Goal: Task Accomplishment & Management: Manage account settings

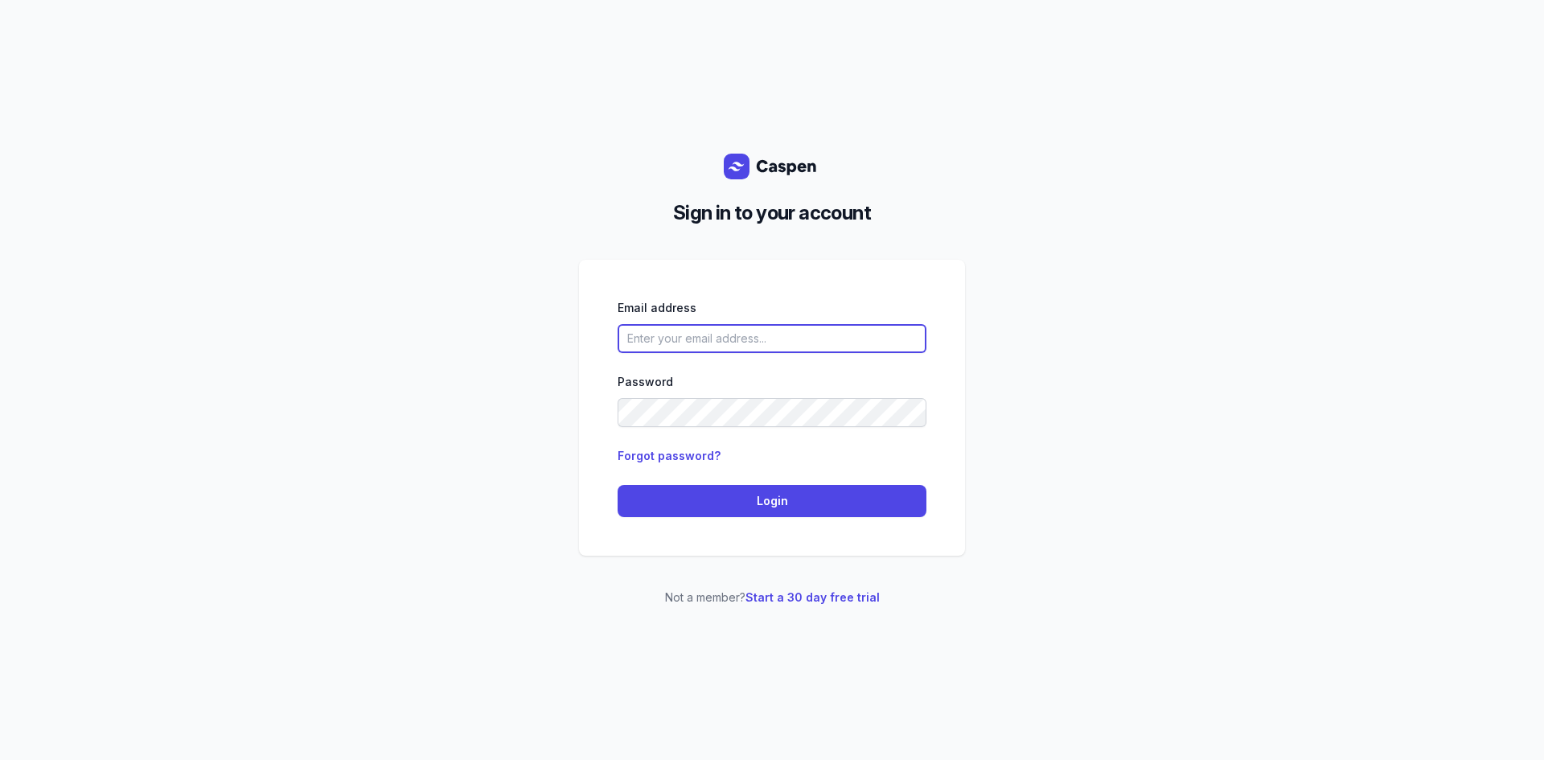
click at [826, 339] on input "email" at bounding box center [772, 338] width 309 height 29
click at [761, 335] on input "email" at bounding box center [772, 338] width 309 height 29
type input "M"
type input "[EMAIL_ADDRESS][DOMAIN_NAME]"
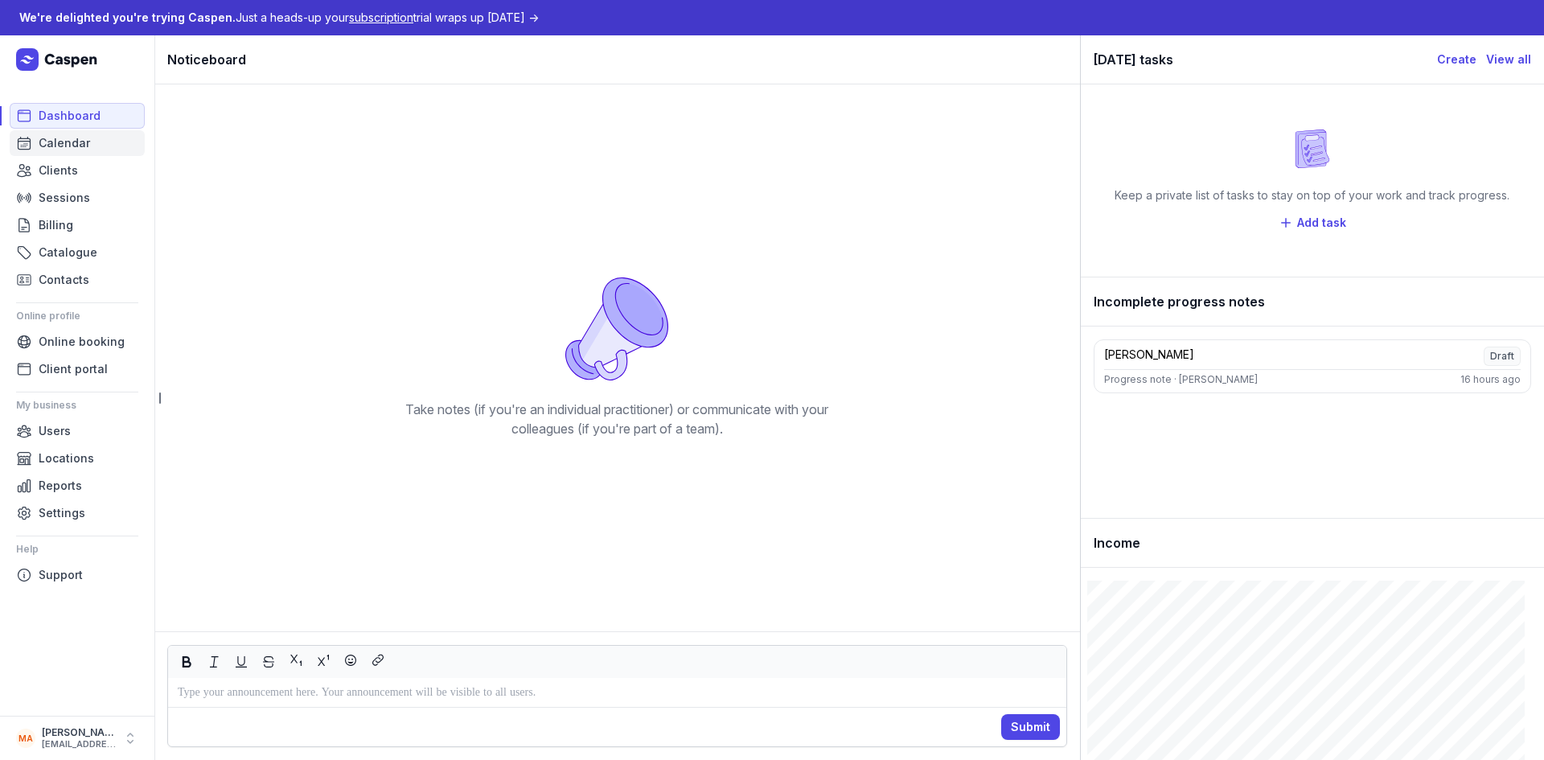
click at [60, 140] on span "Calendar" at bounding box center [64, 143] width 51 height 19
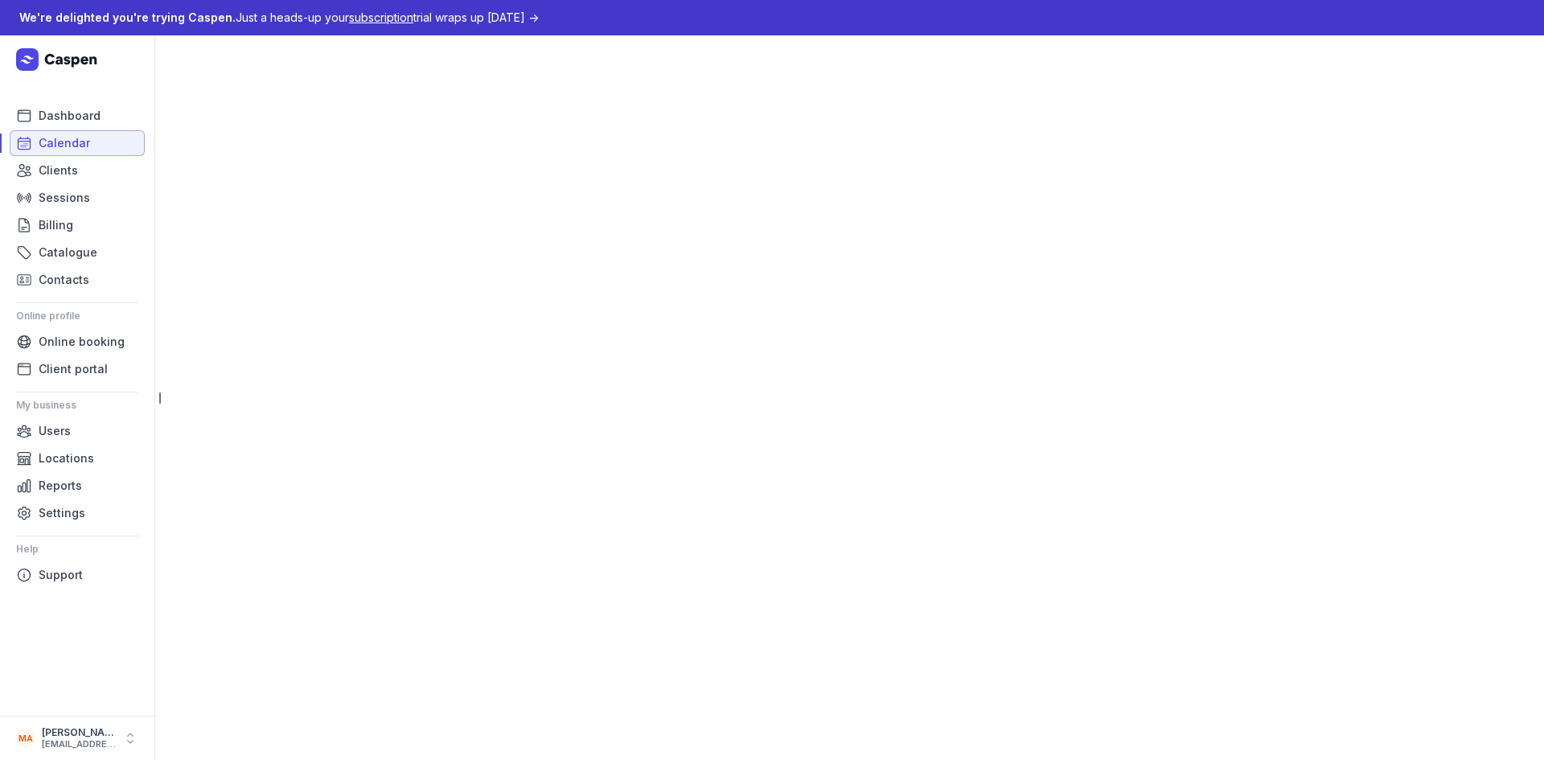
select select "week"
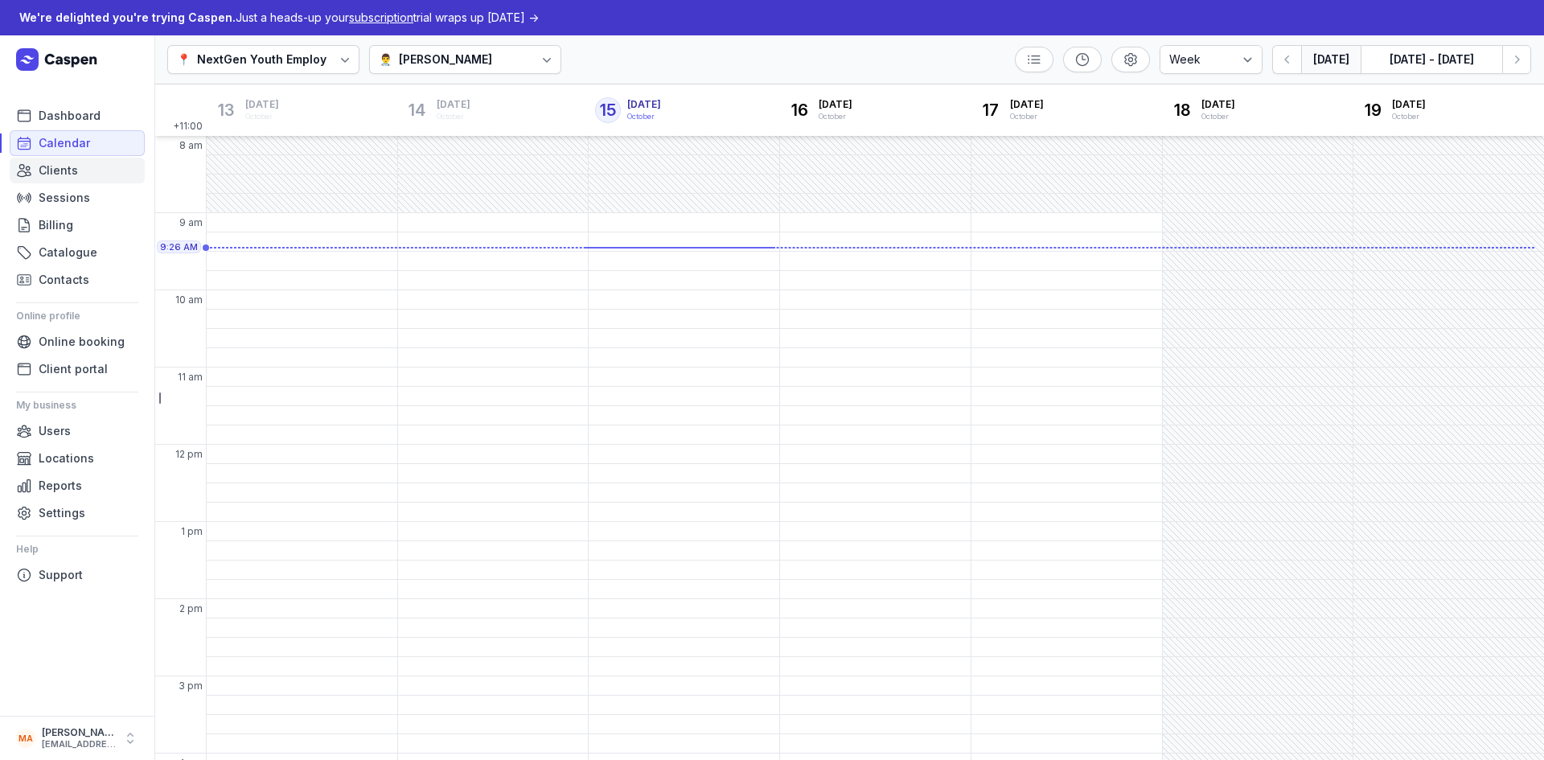
click at [72, 171] on span "Clients" at bounding box center [58, 170] width 39 height 19
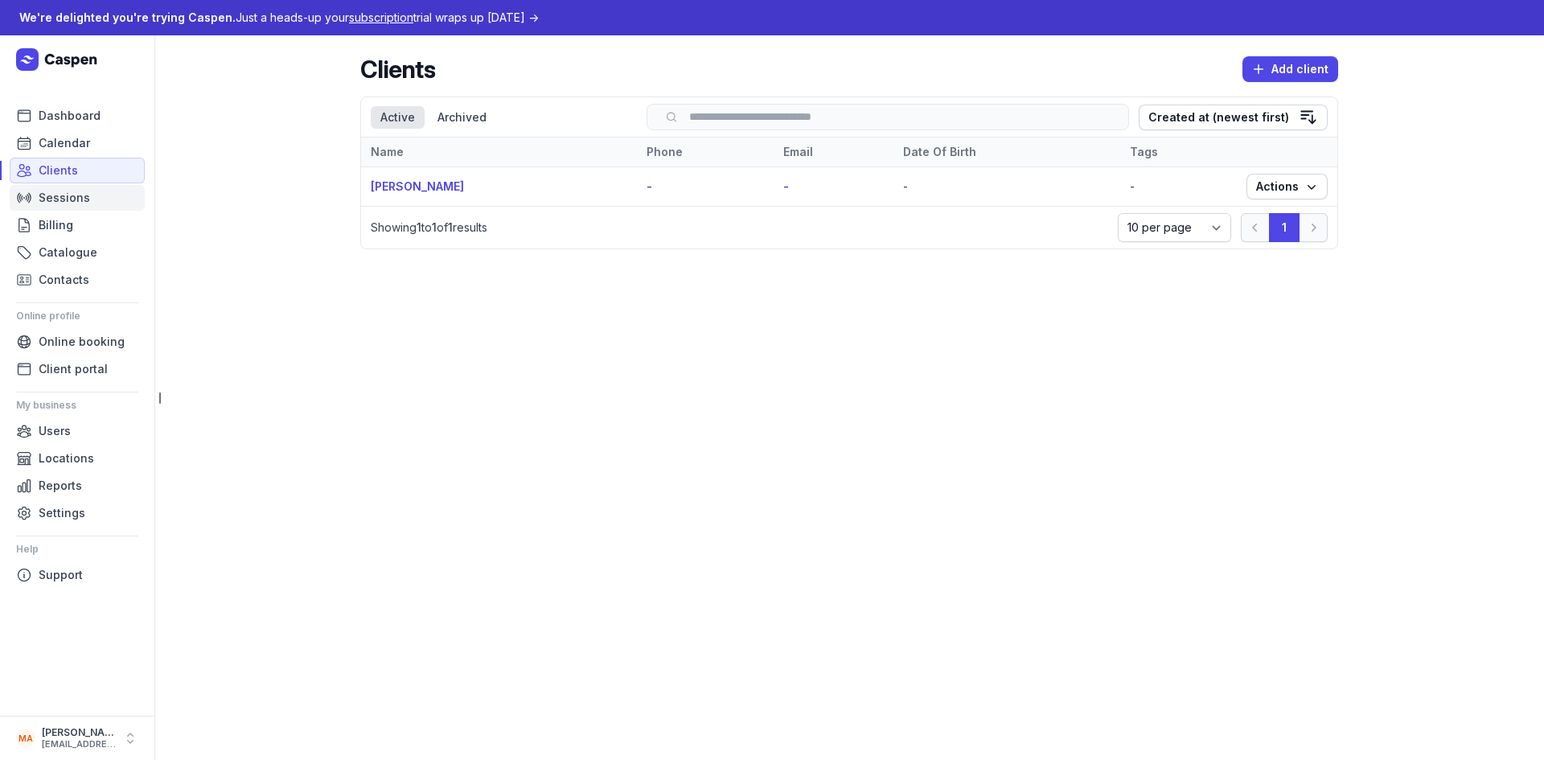
click at [80, 196] on span "Sessions" at bounding box center [64, 197] width 51 height 19
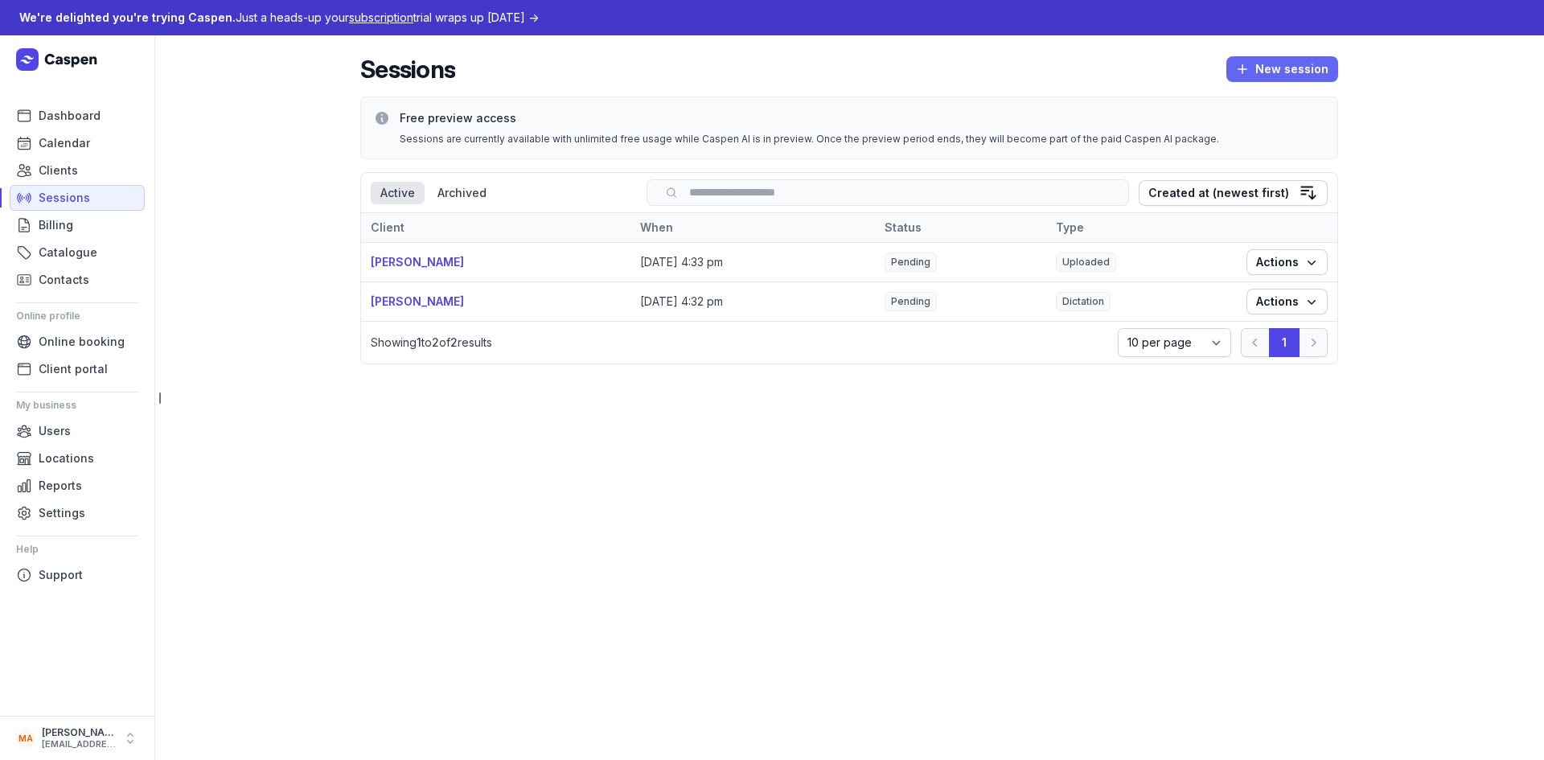
click at [1276, 60] on span "New session" at bounding box center [1282, 69] width 92 height 19
click at [1225, 143] on button "Upload" at bounding box center [1248, 148] width 180 height 23
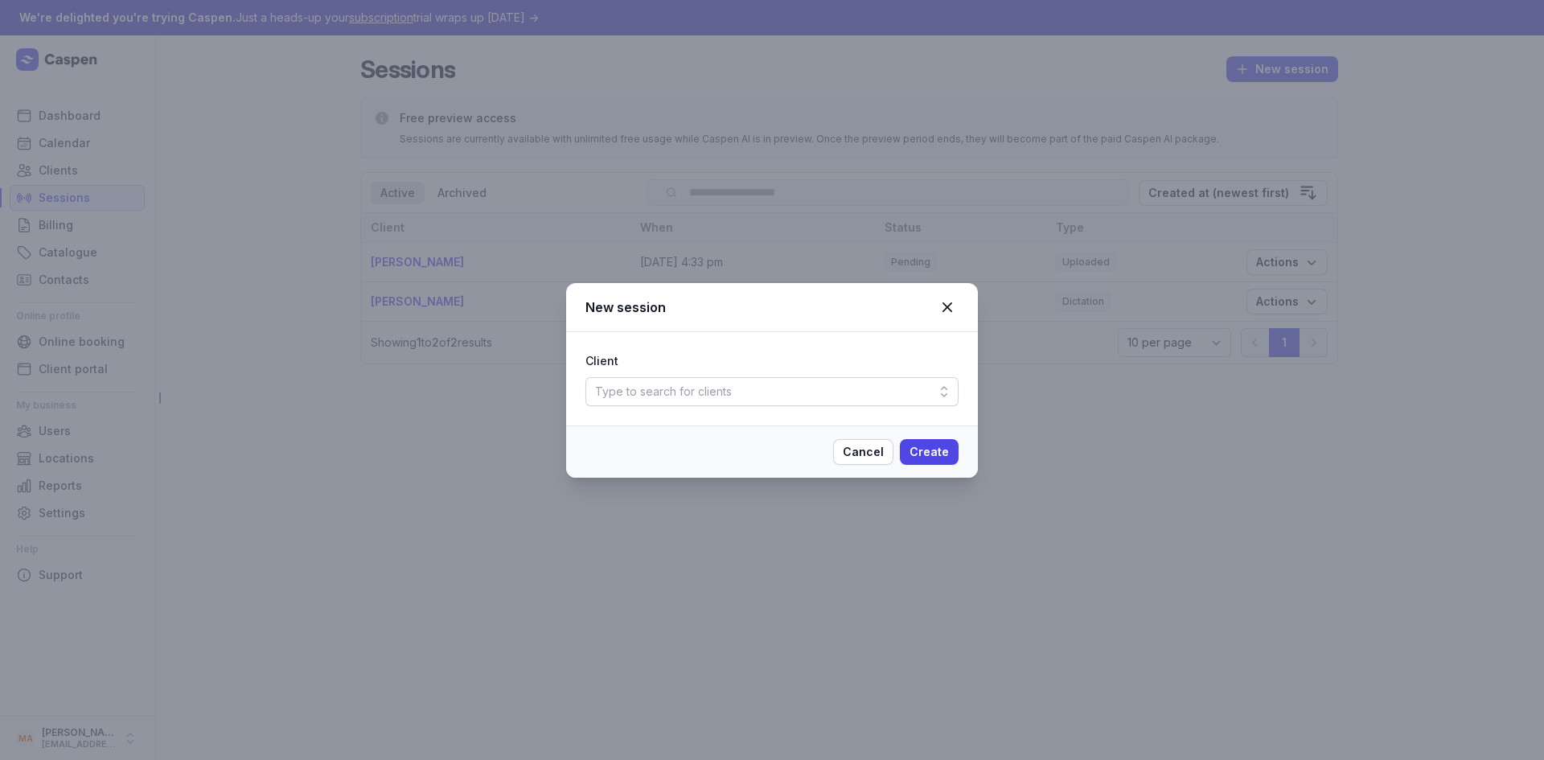
click at [875, 401] on div "Type to search for clients" at bounding box center [771, 391] width 373 height 29
click at [748, 392] on div "Type to search for clients" at bounding box center [771, 391] width 373 height 29
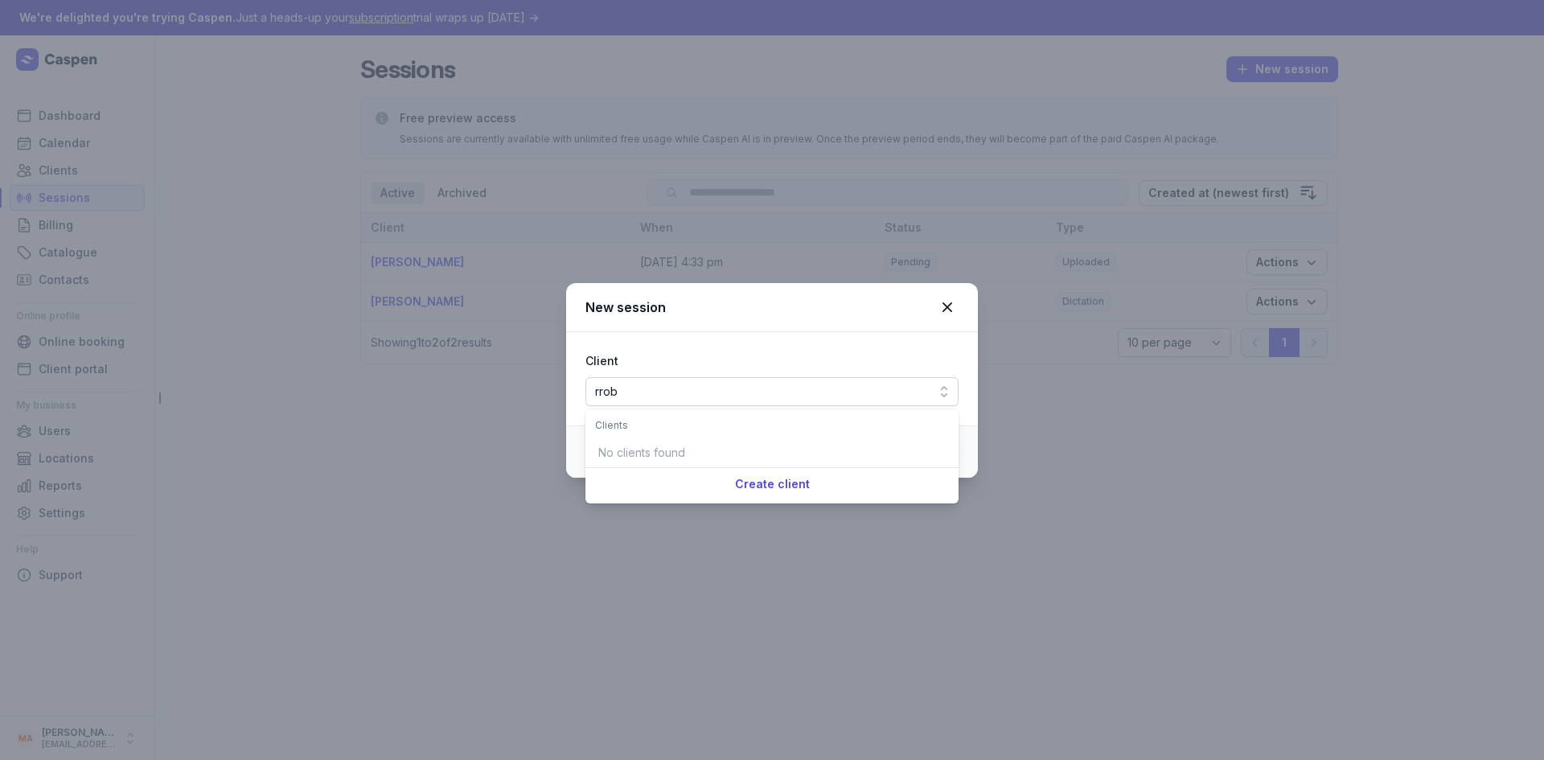
type input "rrob"
drag, startPoint x: 651, startPoint y: 393, endPoint x: 480, endPoint y: 386, distance: 171.5
click at [480, 386] on div "New session Client rrob rrob Cancel Create" at bounding box center [772, 380] width 1544 height 760
click at [632, 389] on div "rrob rrob" at bounding box center [771, 391] width 373 height 29
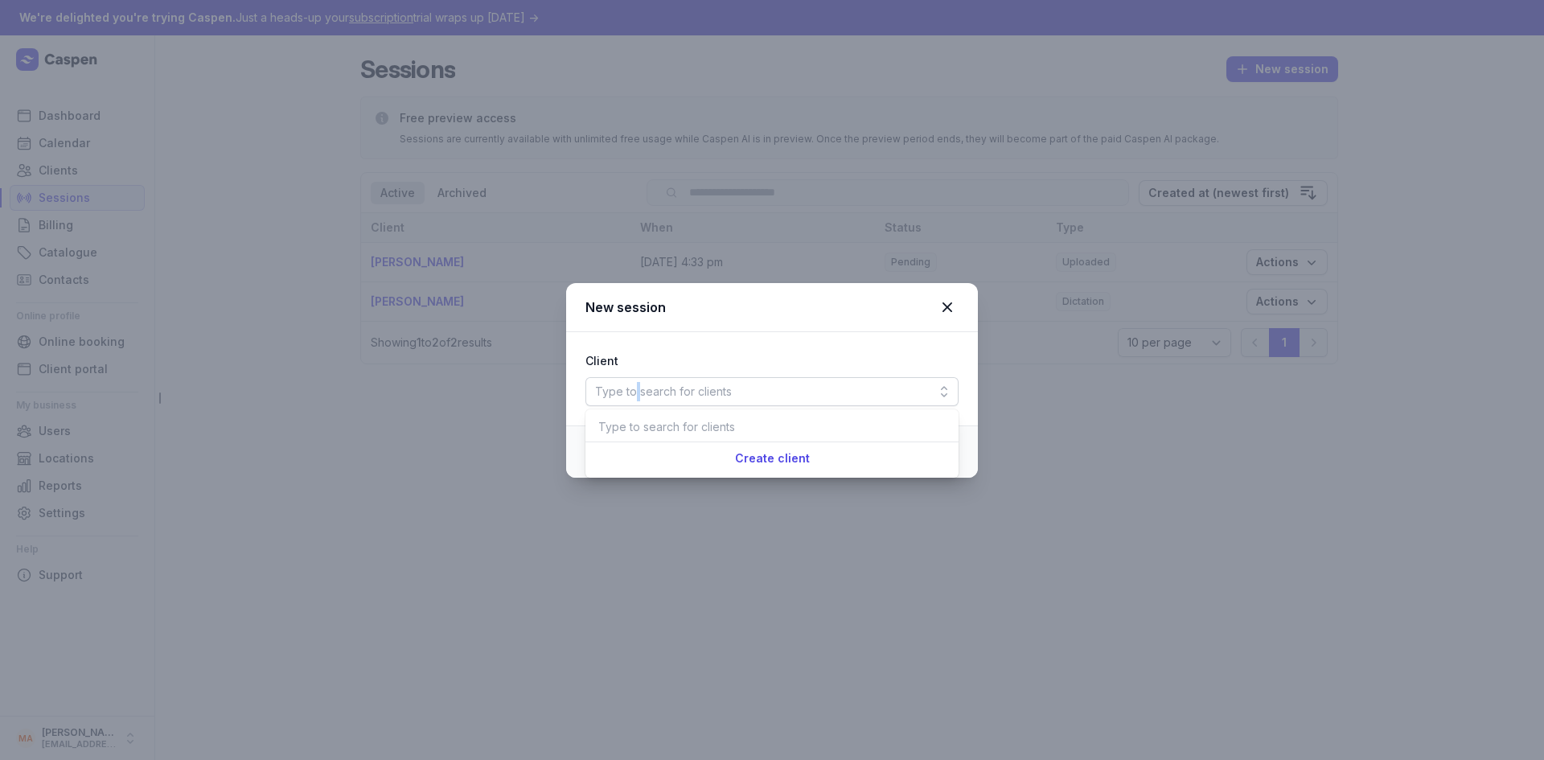
click at [632, 389] on div "Type to search for clients" at bounding box center [663, 391] width 137 height 19
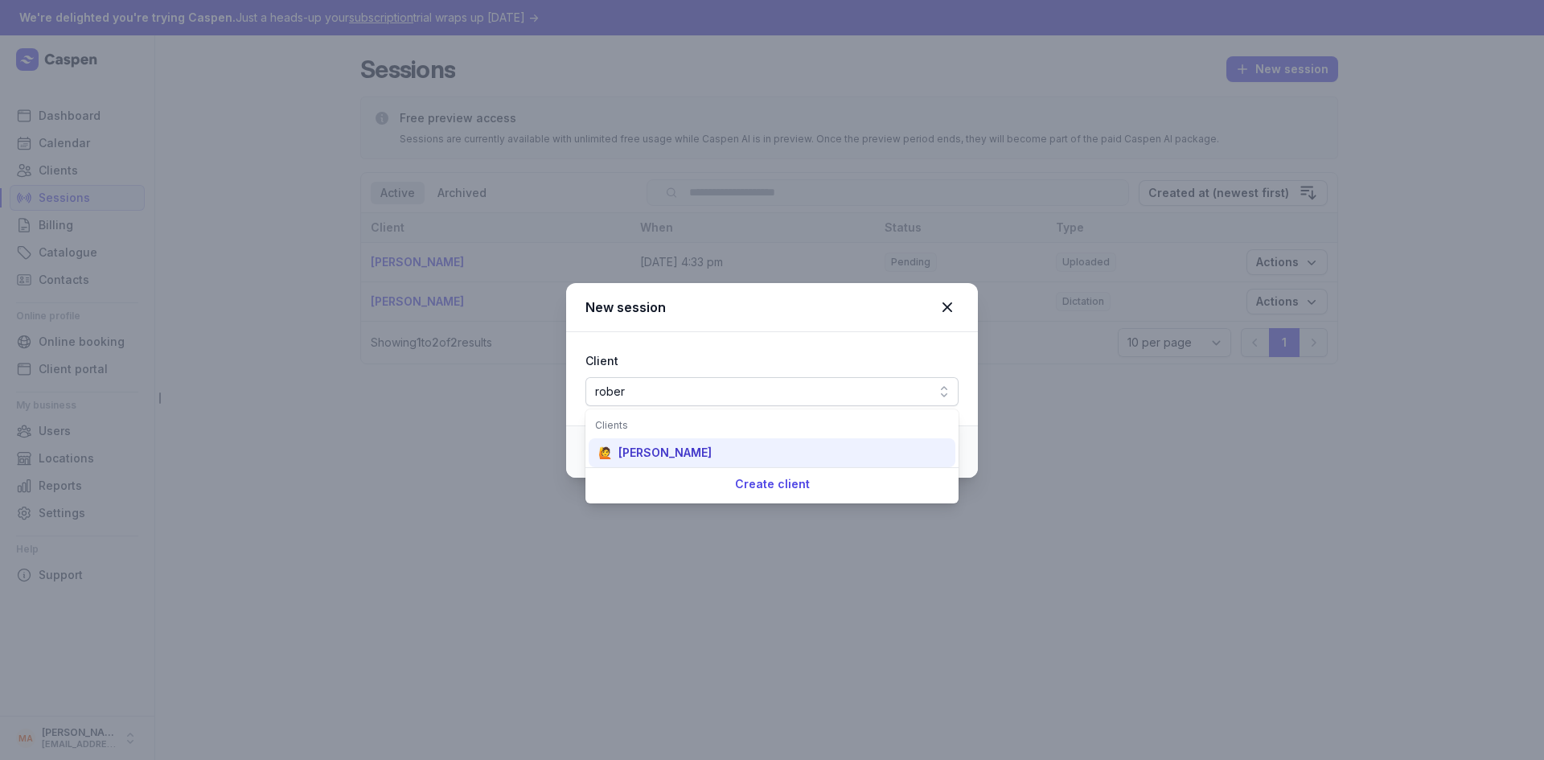
type input "rober"
click at [645, 451] on div "[PERSON_NAME]" at bounding box center [664, 453] width 93 height 16
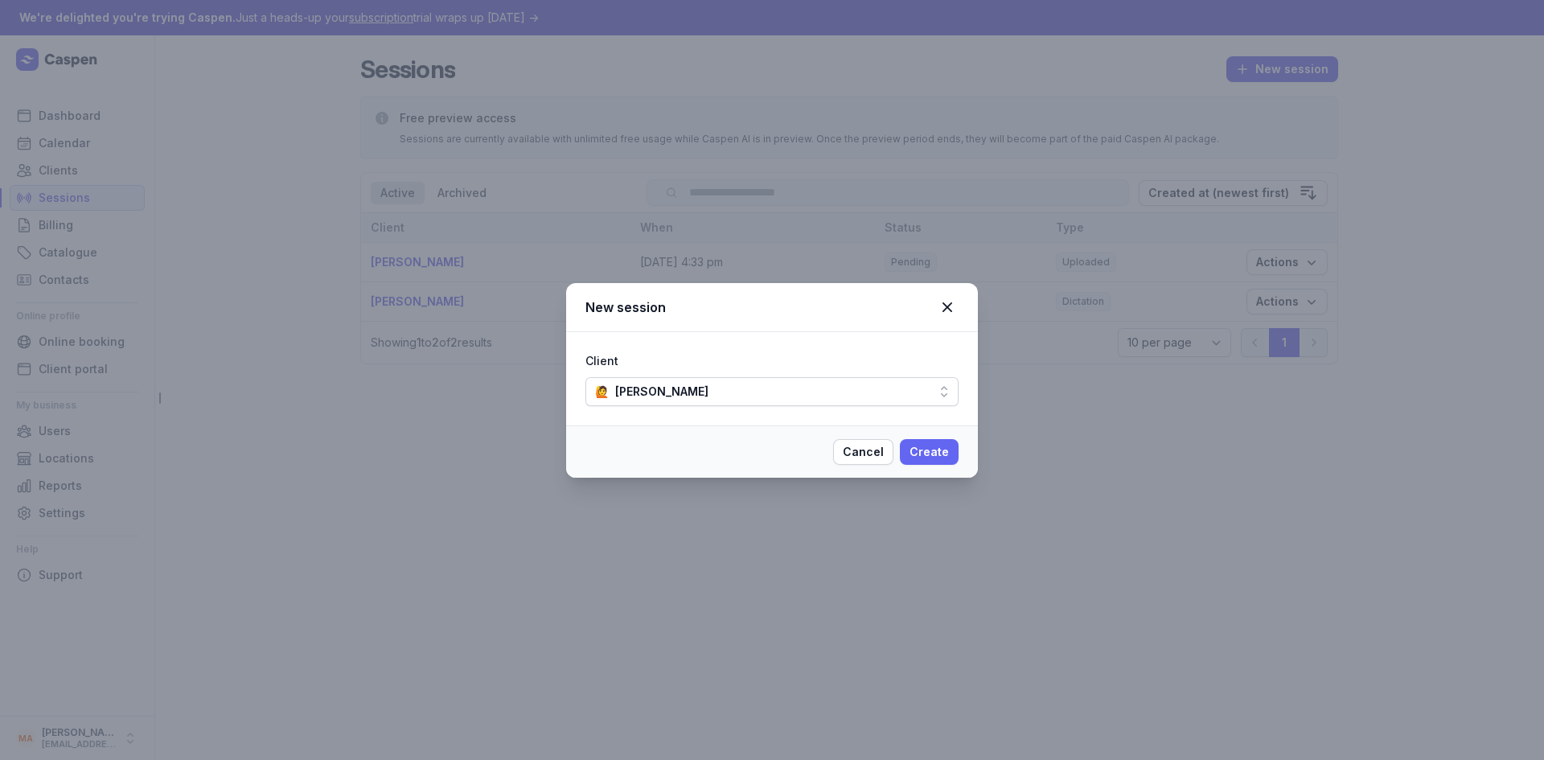
click at [928, 458] on span "Create" at bounding box center [929, 451] width 39 height 19
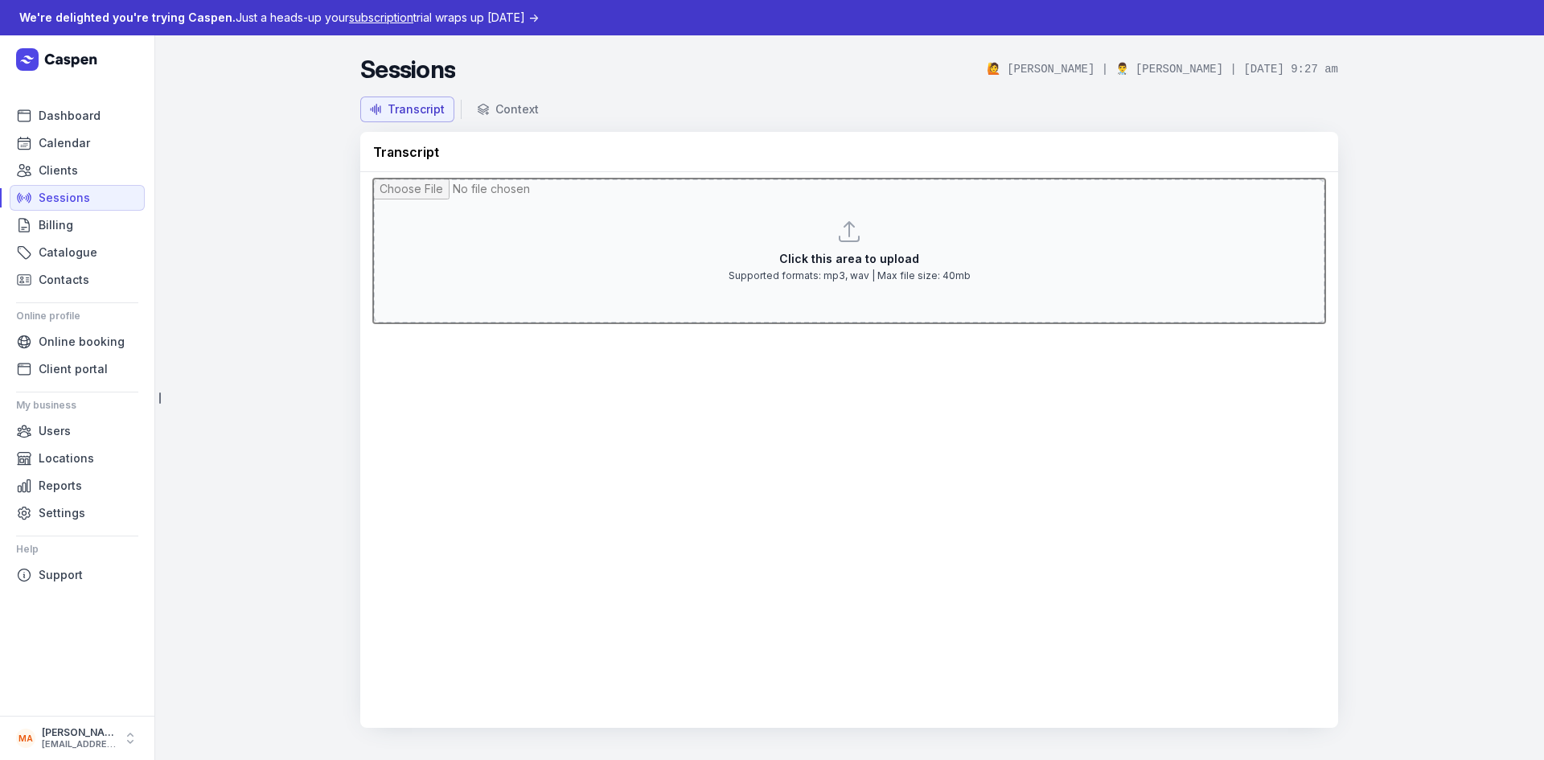
click at [848, 242] on input "file" at bounding box center [849, 251] width 952 height 145
click at [507, 115] on div "Context" at bounding box center [516, 109] width 43 height 16
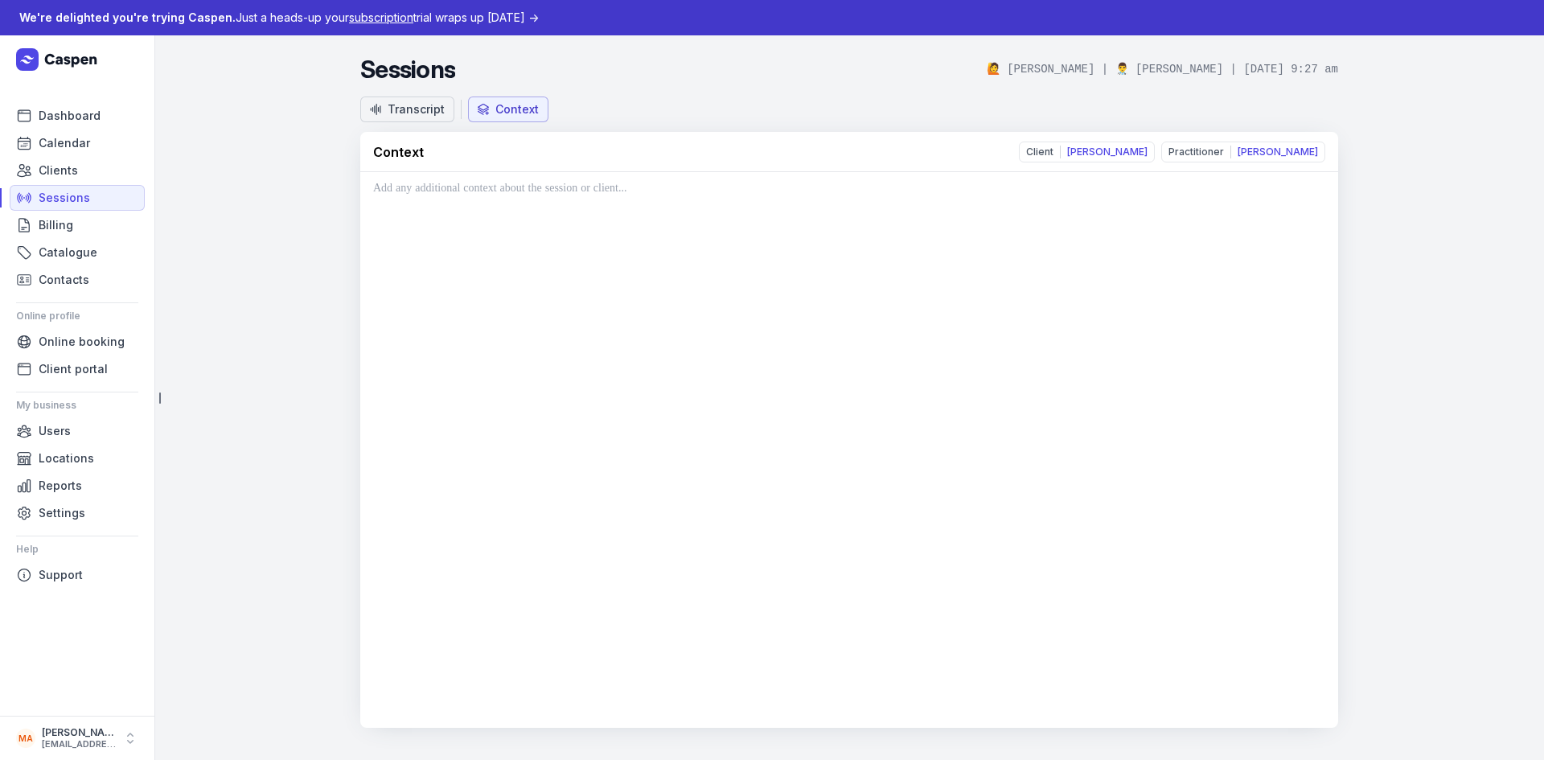
click at [383, 109] on div "Transcript" at bounding box center [407, 109] width 75 height 16
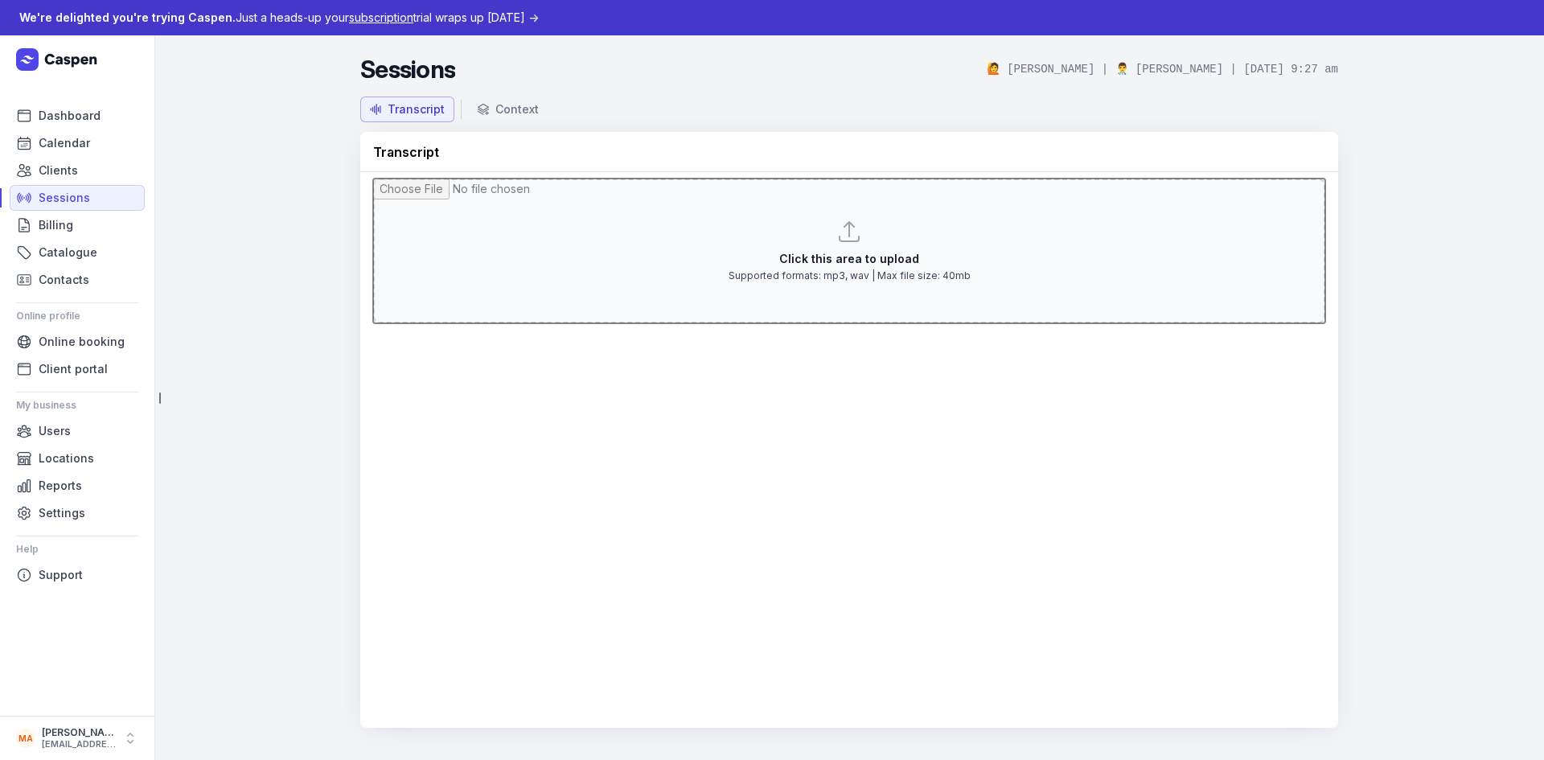
click at [848, 228] on input "file" at bounding box center [849, 251] width 952 height 145
click at [495, 109] on div "Context" at bounding box center [516, 109] width 43 height 16
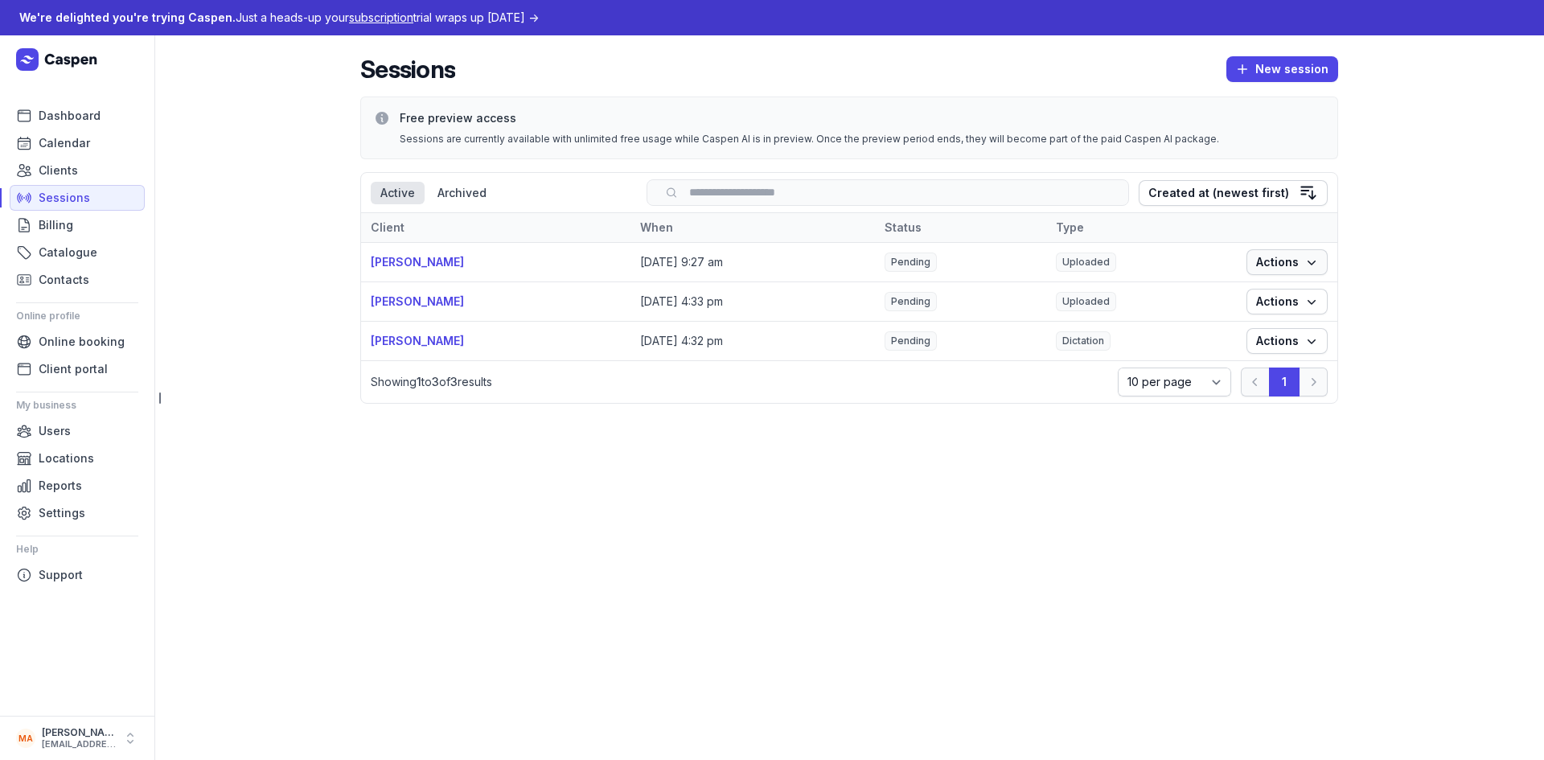
click at [1300, 266] on span "Actions" at bounding box center [1287, 262] width 62 height 19
click at [836, 298] on td "[DATE] 4:33 pm" at bounding box center [753, 301] width 244 height 39
click at [1293, 275] on button "Actions" at bounding box center [1287, 262] width 81 height 26
click at [1280, 71] on span "New session" at bounding box center [1282, 69] width 92 height 19
click at [1223, 128] on button "Dictate" at bounding box center [1248, 125] width 180 height 23
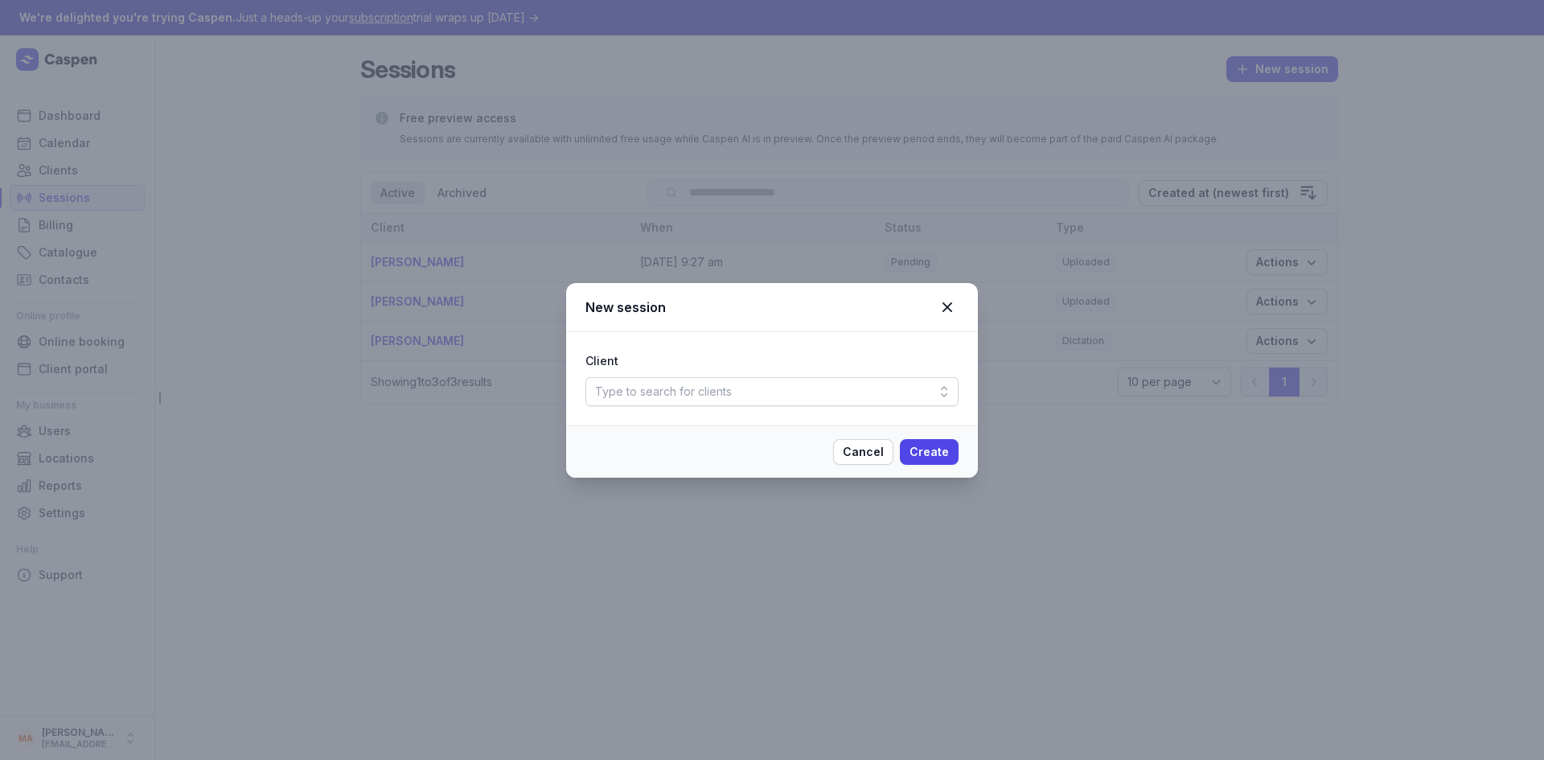
click at [869, 378] on div "Type to search for clients" at bounding box center [771, 391] width 373 height 29
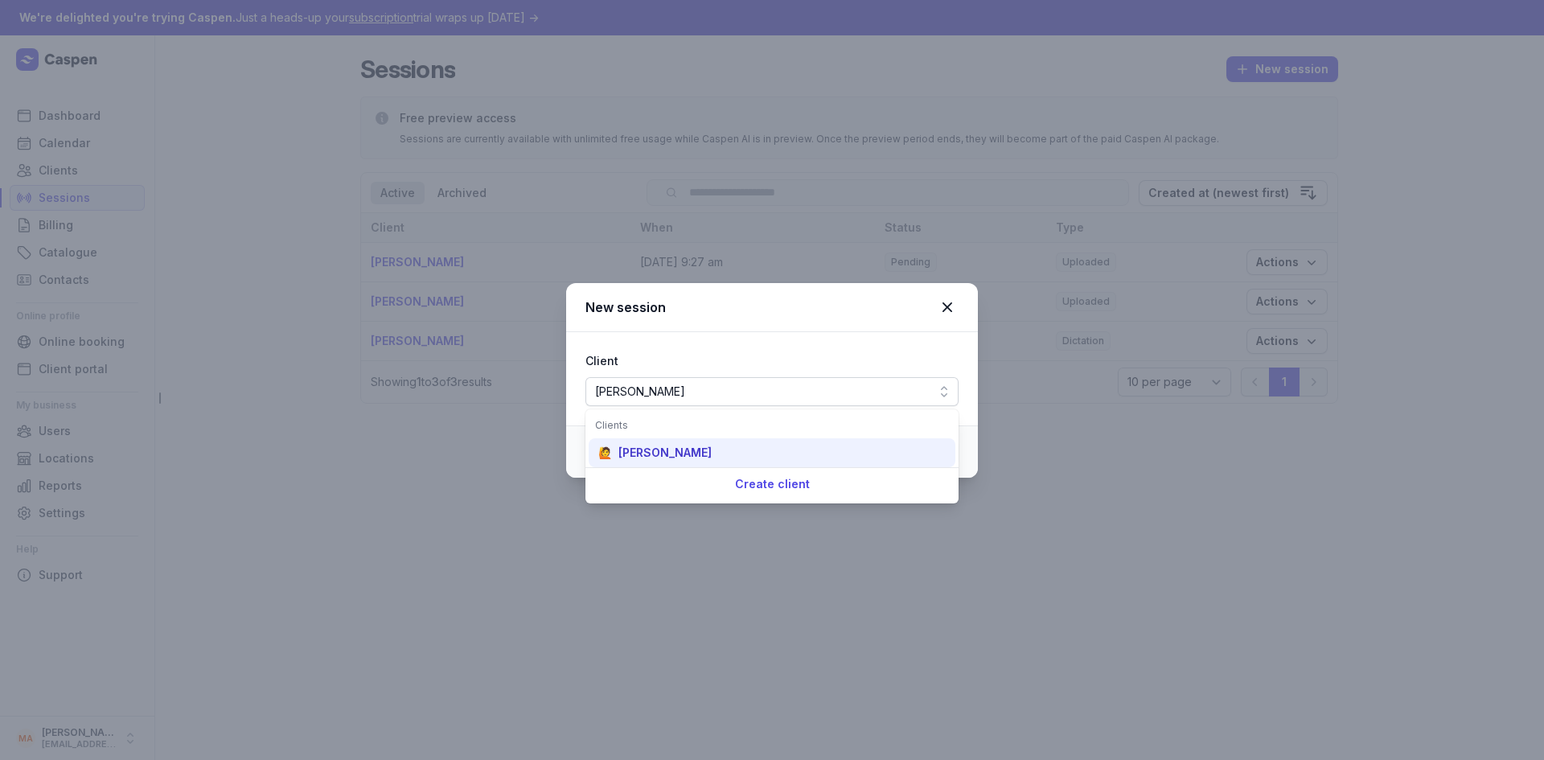
type input "[PERSON_NAME]"
click at [711, 448] on div "🙋 [PERSON_NAME]" at bounding box center [772, 452] width 367 height 29
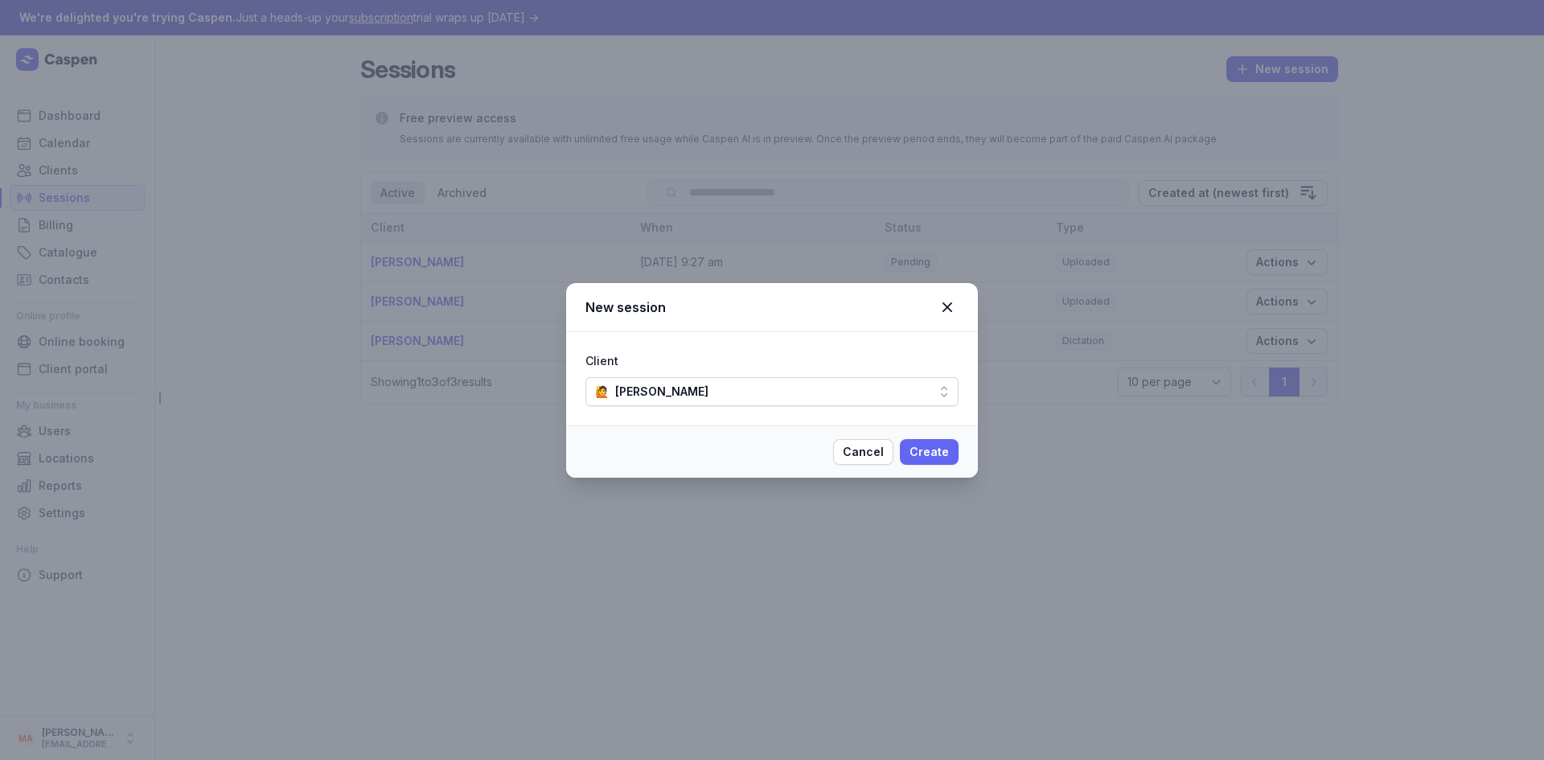
click at [926, 451] on span "Create" at bounding box center [929, 451] width 39 height 19
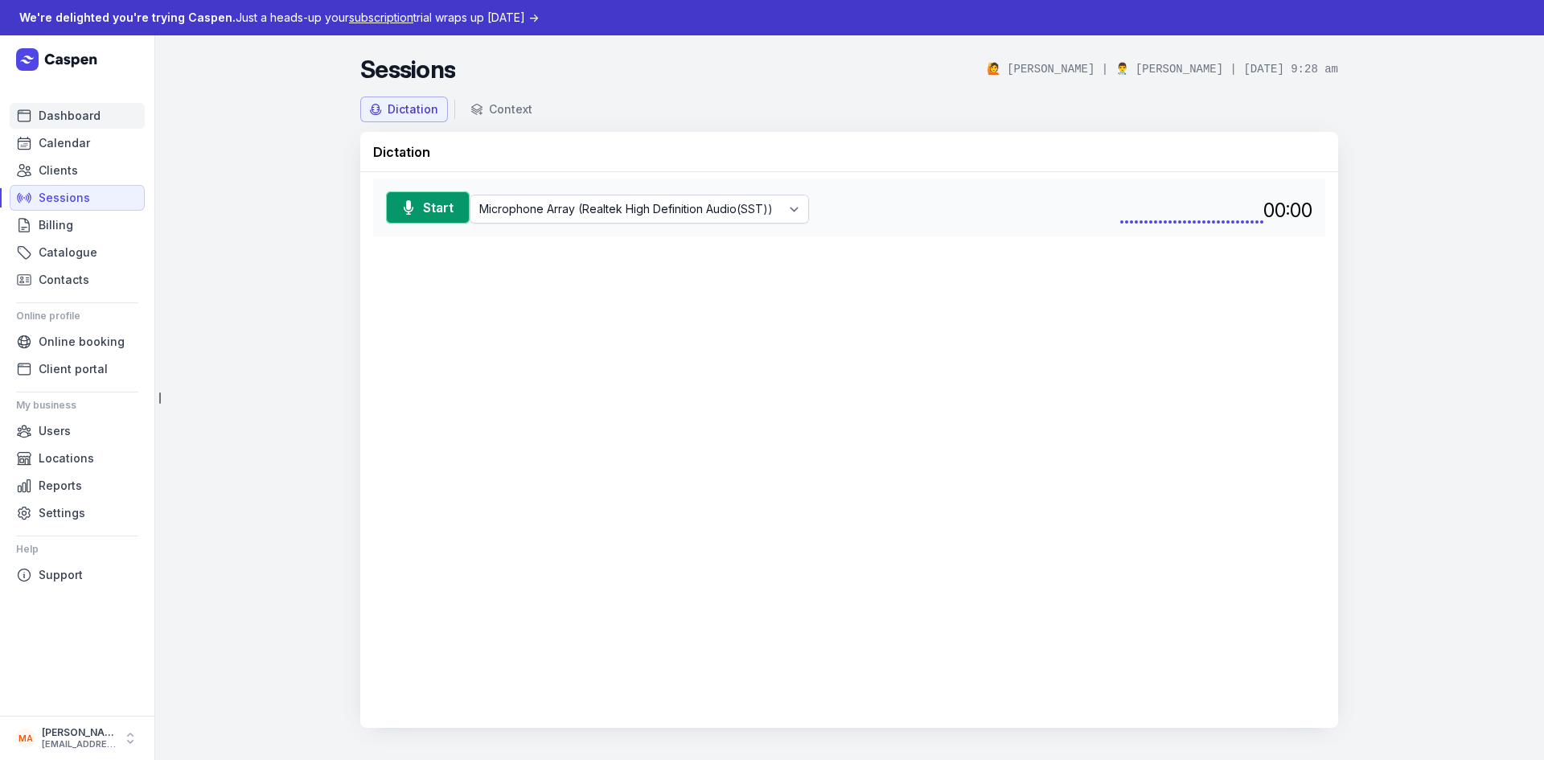
click at [70, 114] on span "Dashboard" at bounding box center [70, 115] width 62 height 19
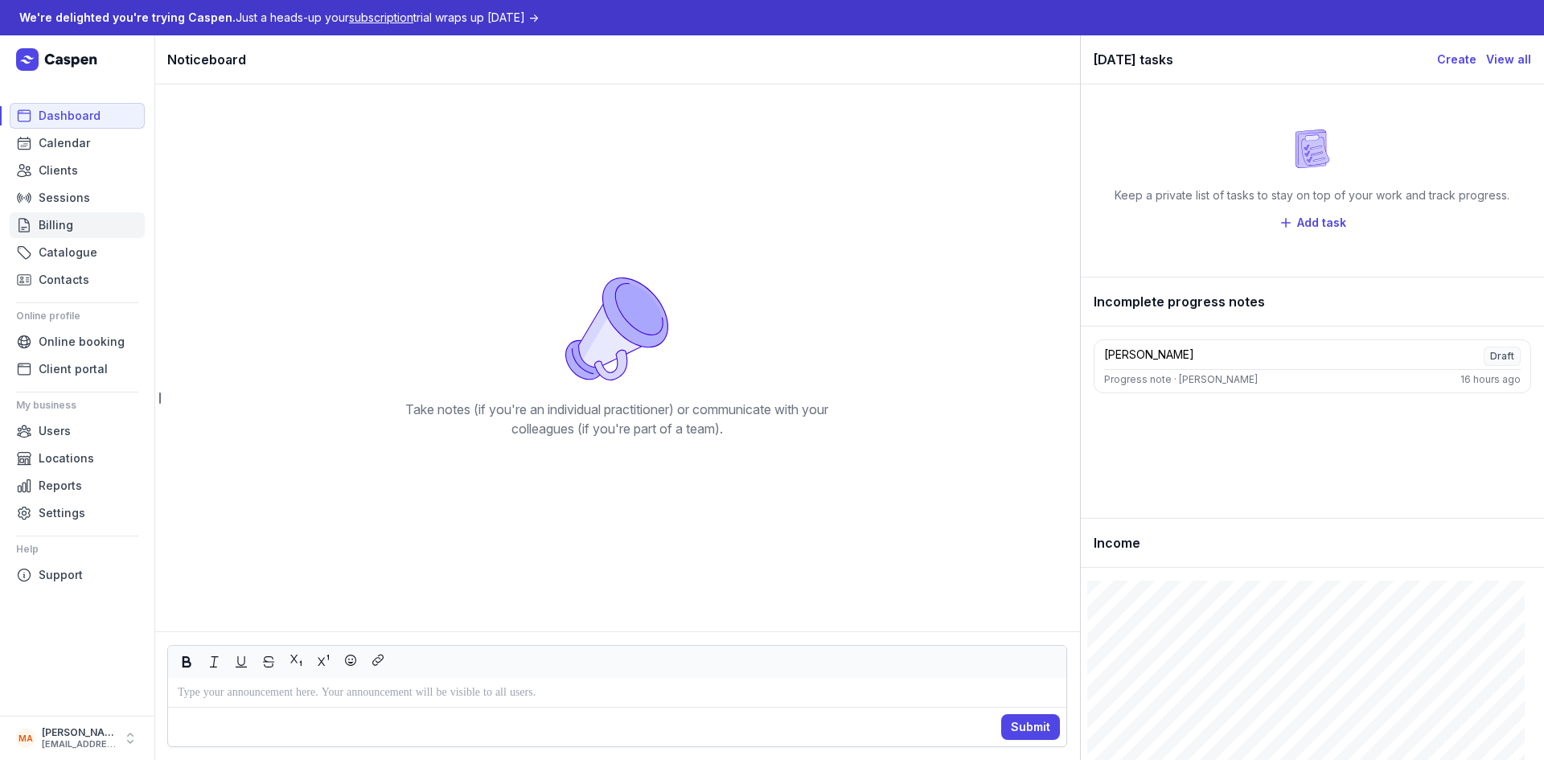
click at [70, 224] on span "Billing" at bounding box center [56, 225] width 35 height 19
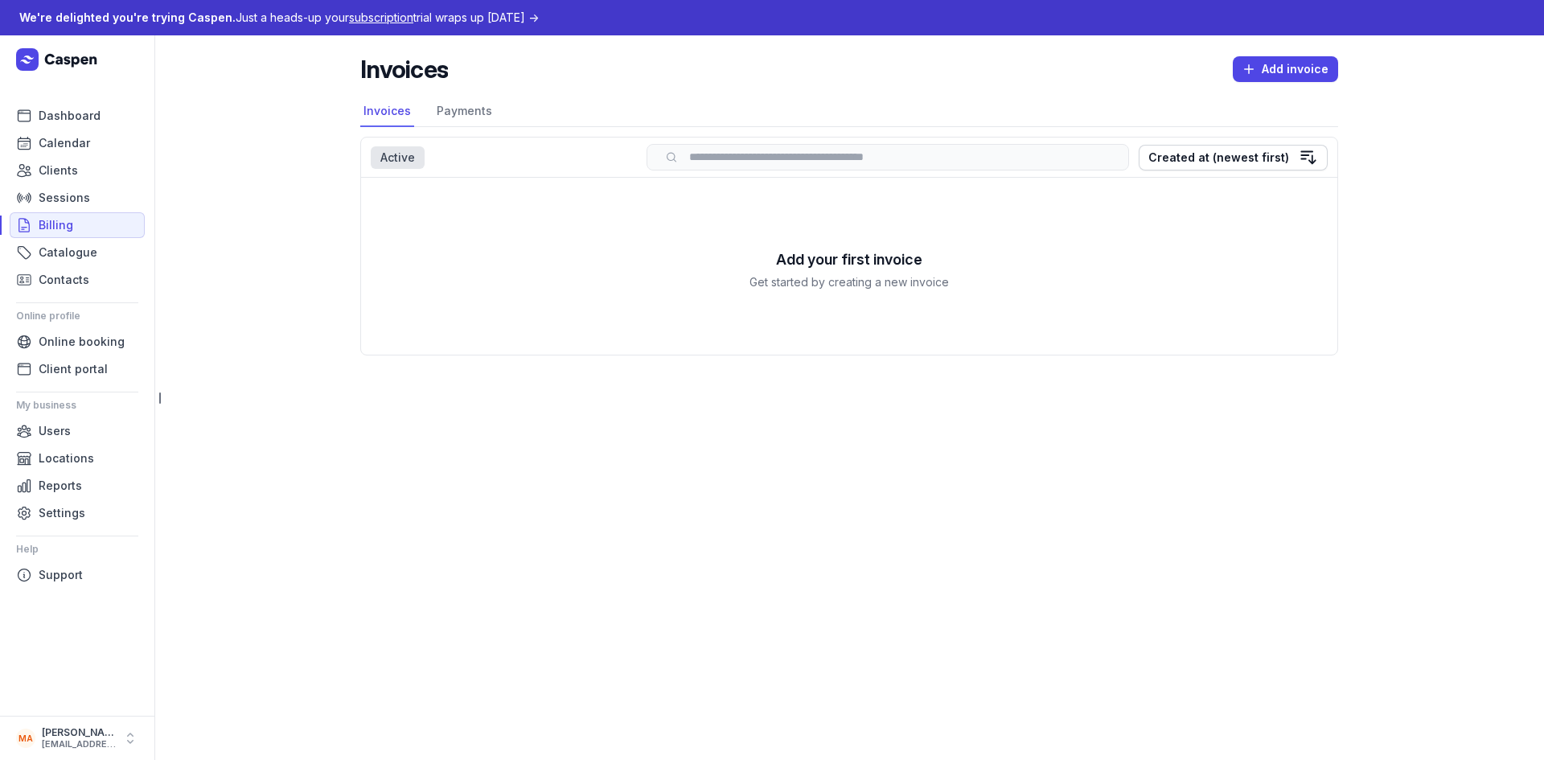
click at [1267, 53] on div "Invoices Add invoice Select a tab Invoices Payments Invoices Payments Select a …" at bounding box center [849, 211] width 1029 height 352
click at [1265, 61] on span "Add invoice" at bounding box center [1286, 69] width 86 height 19
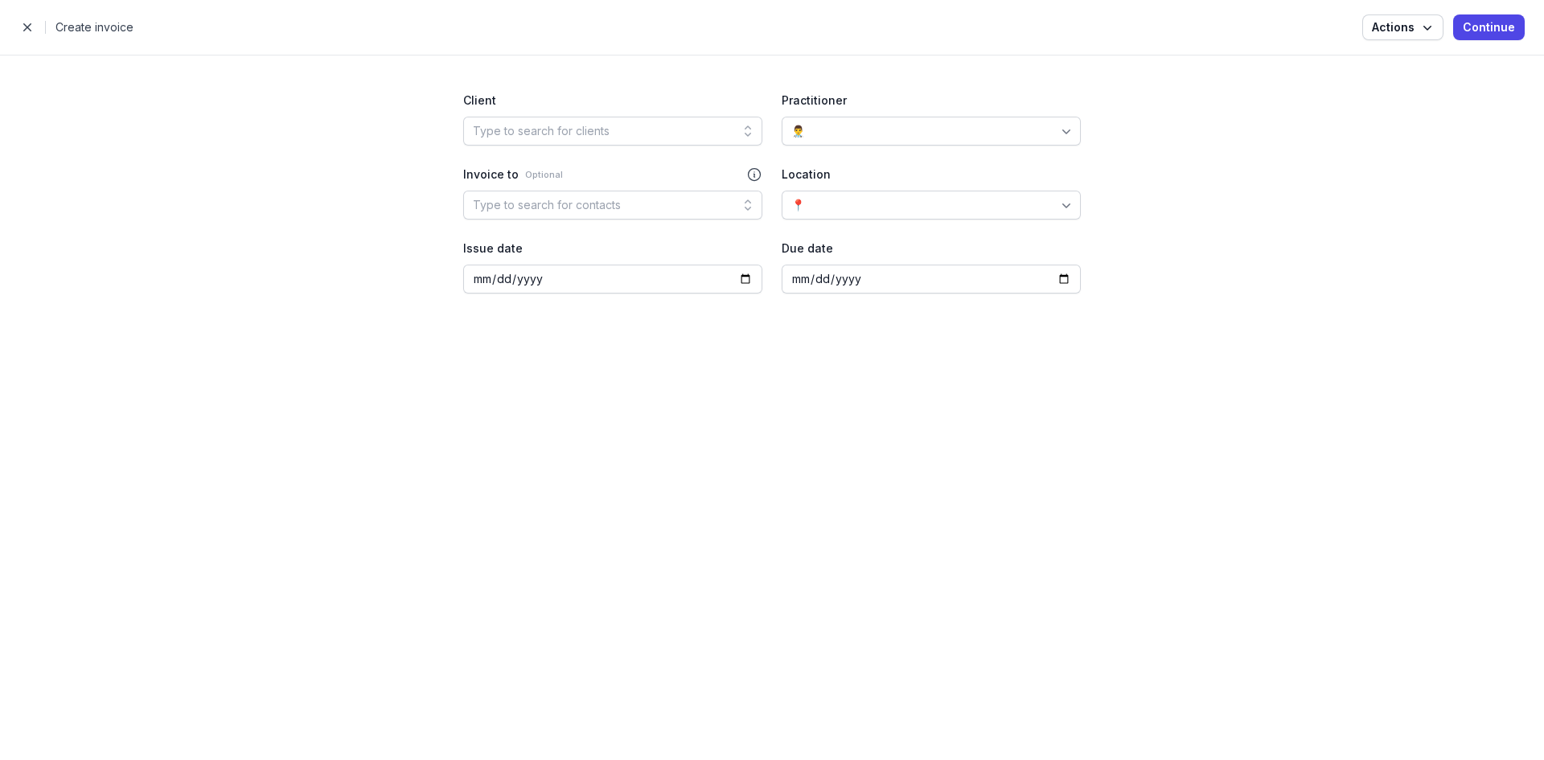
click at [852, 127] on div "👨‍⚕️" at bounding box center [931, 131] width 299 height 29
click at [865, 187] on div "[PERSON_NAME]" at bounding box center [861, 192] width 93 height 16
click at [953, 207] on div "📍" at bounding box center [931, 205] width 299 height 29
click at [930, 265] on div "NextGen Youth Employment" at bounding box center [894, 266] width 158 height 16
click at [579, 203] on div "Type to search for contacts" at bounding box center [547, 204] width 148 height 19
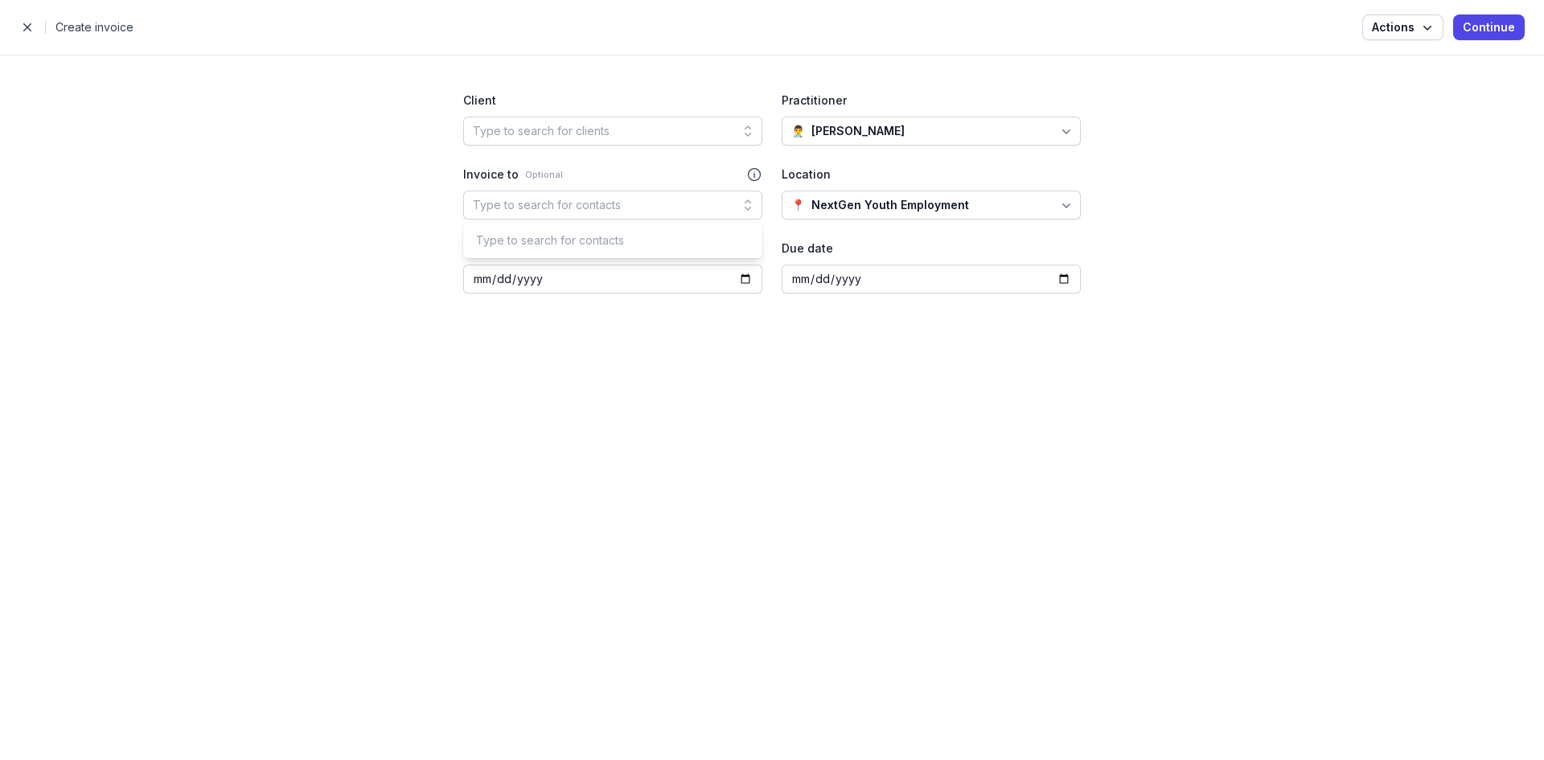
click at [751, 179] on icon "button" at bounding box center [755, 175] width 12 height 12
click at [606, 249] on div "Type to search for contacts" at bounding box center [612, 240] width 293 height 29
click at [534, 104] on div "Client" at bounding box center [612, 100] width 299 height 19
click at [1435, 24] on icon "button" at bounding box center [1427, 27] width 16 height 16
click at [1385, 60] on div "Invoice settings" at bounding box center [1347, 61] width 142 height 16
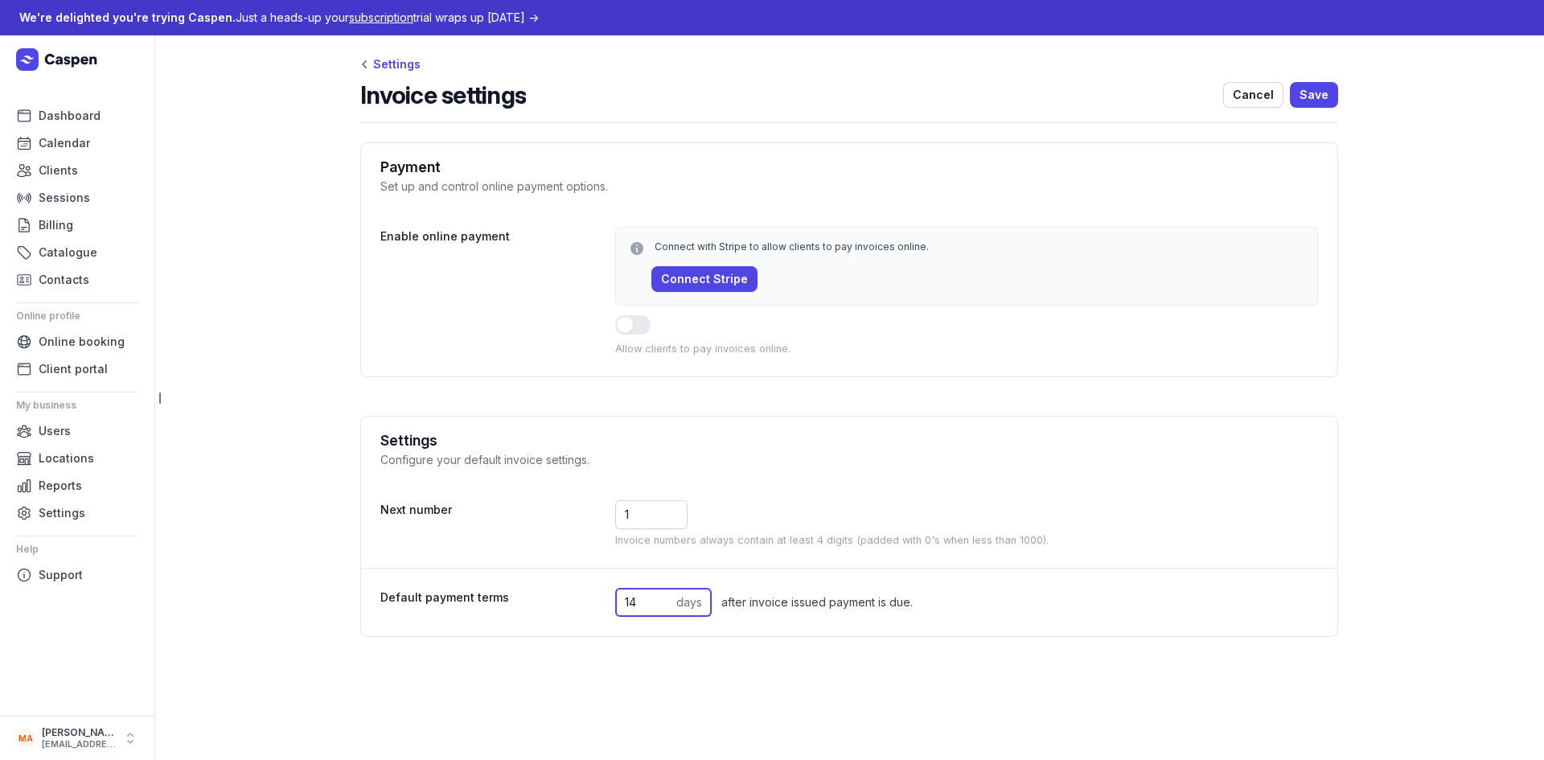
click at [679, 602] on input "14" at bounding box center [663, 602] width 97 height 29
click at [788, 598] on div "after invoice issued payment is due." at bounding box center [816, 602] width 191 height 19
click at [660, 603] on input "14" at bounding box center [663, 602] width 97 height 29
drag, startPoint x: 660, startPoint y: 603, endPoint x: 516, endPoint y: 608, distance: 144.0
click at [516, 608] on div "Default payment terms 14 days after invoice issued payment is due." at bounding box center [849, 602] width 976 height 68
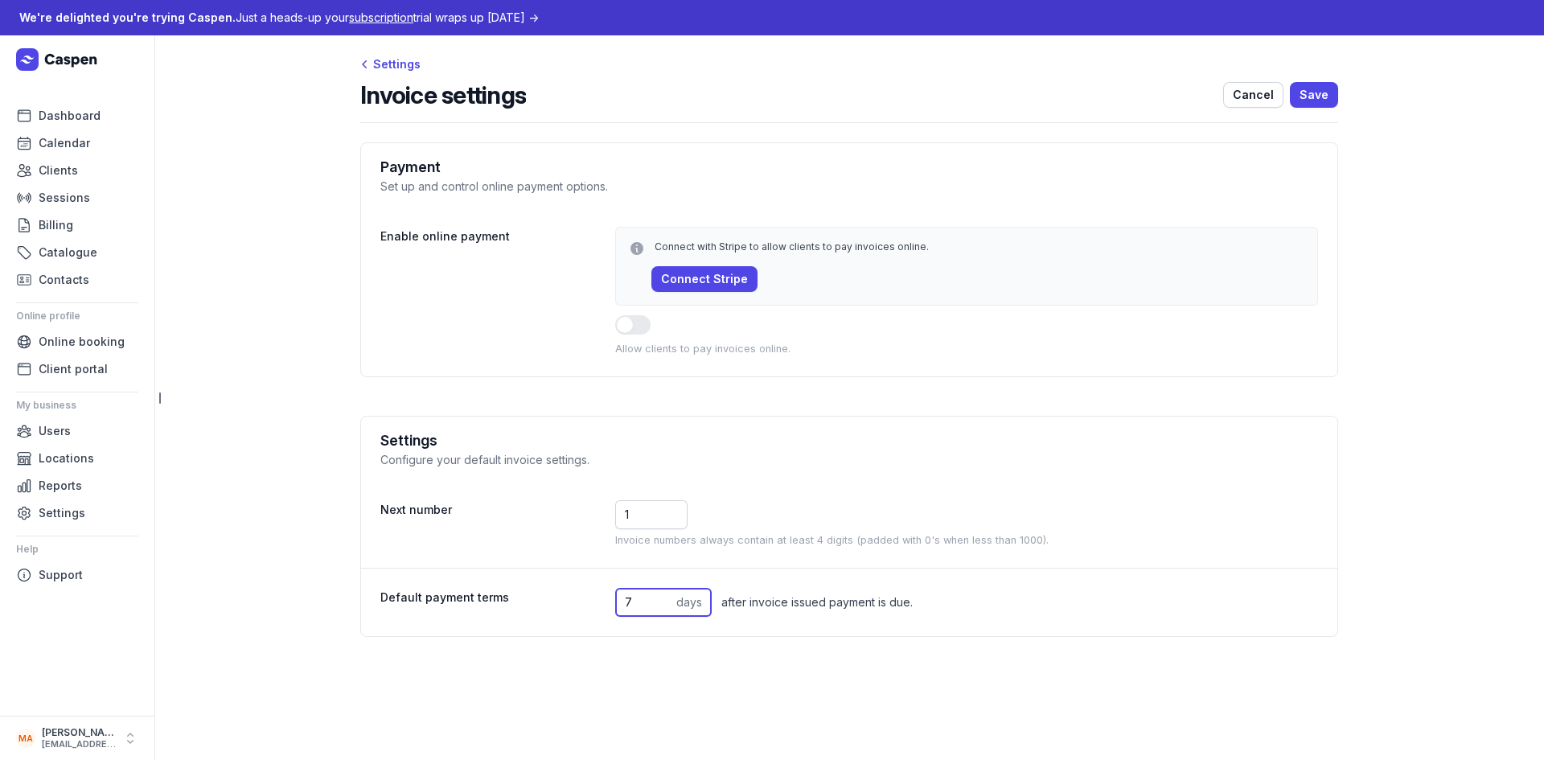
type input "7"
click at [868, 604] on div "after invoice issued payment is due." at bounding box center [816, 602] width 191 height 19
click at [1320, 96] on span "Save" at bounding box center [1314, 94] width 29 height 19
click at [54, 430] on span "Users" at bounding box center [55, 430] width 32 height 19
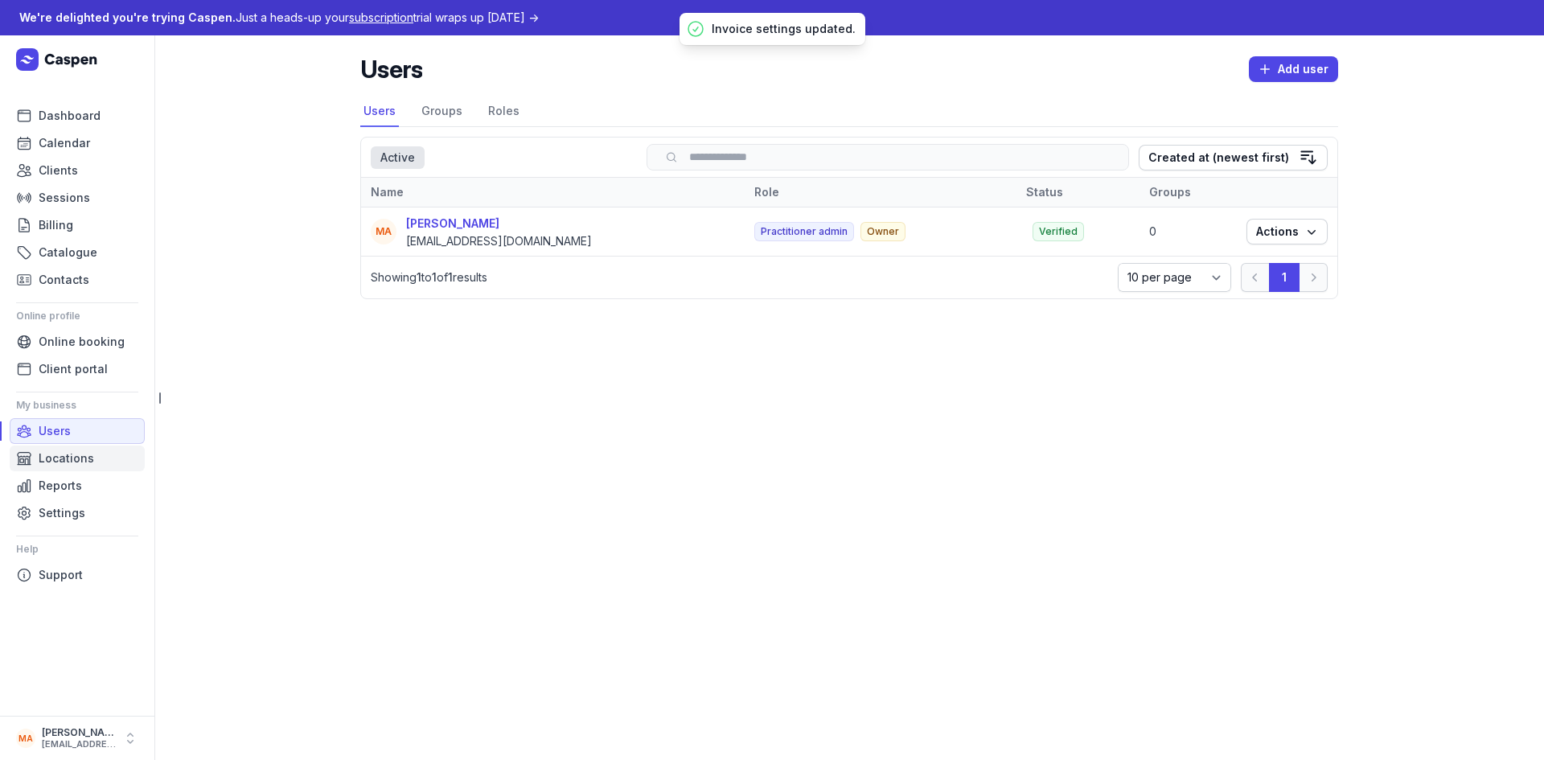
click at [69, 459] on span "Locations" at bounding box center [66, 458] width 55 height 19
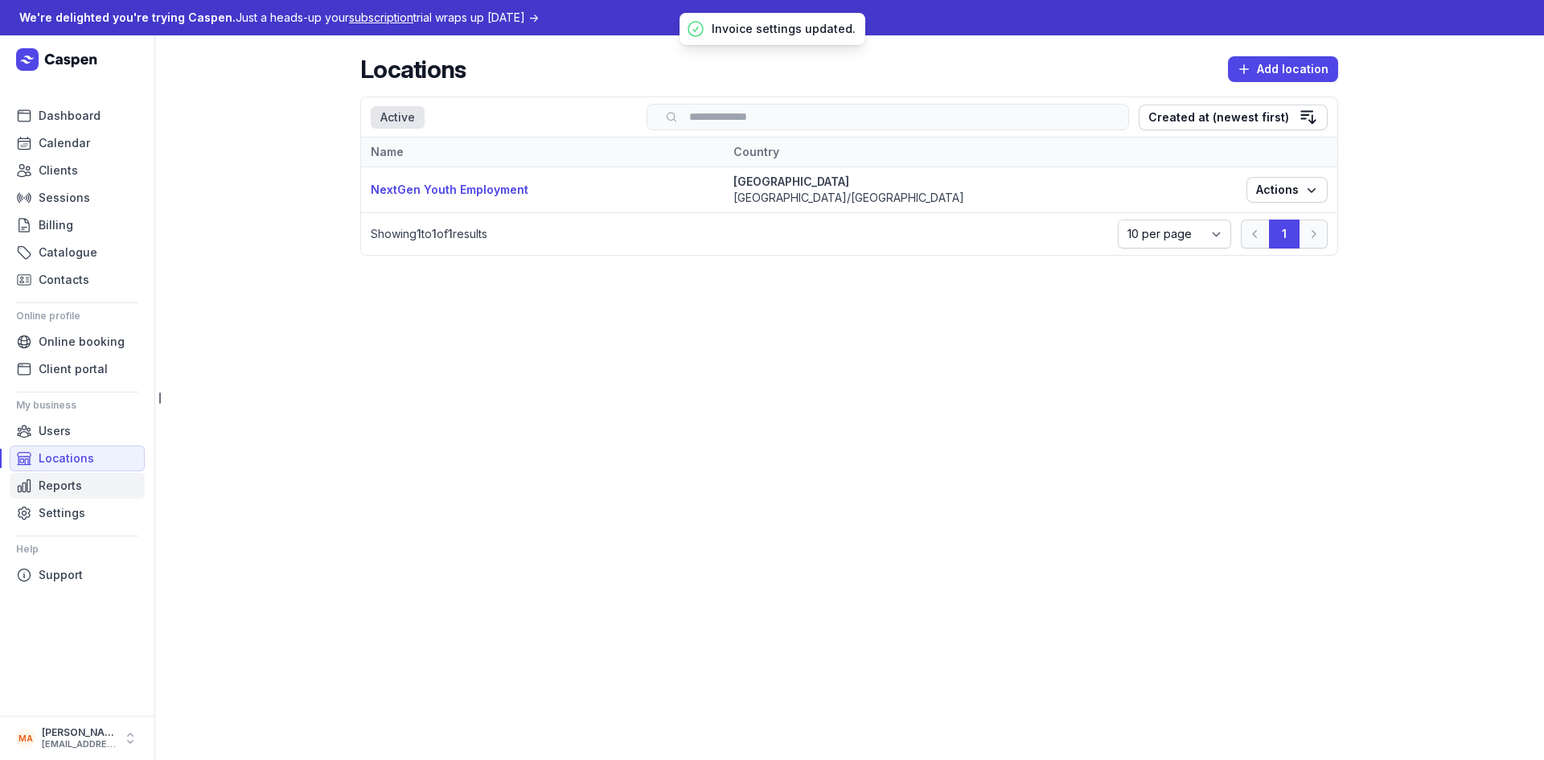
click at [72, 487] on span "Reports" at bounding box center [60, 485] width 43 height 19
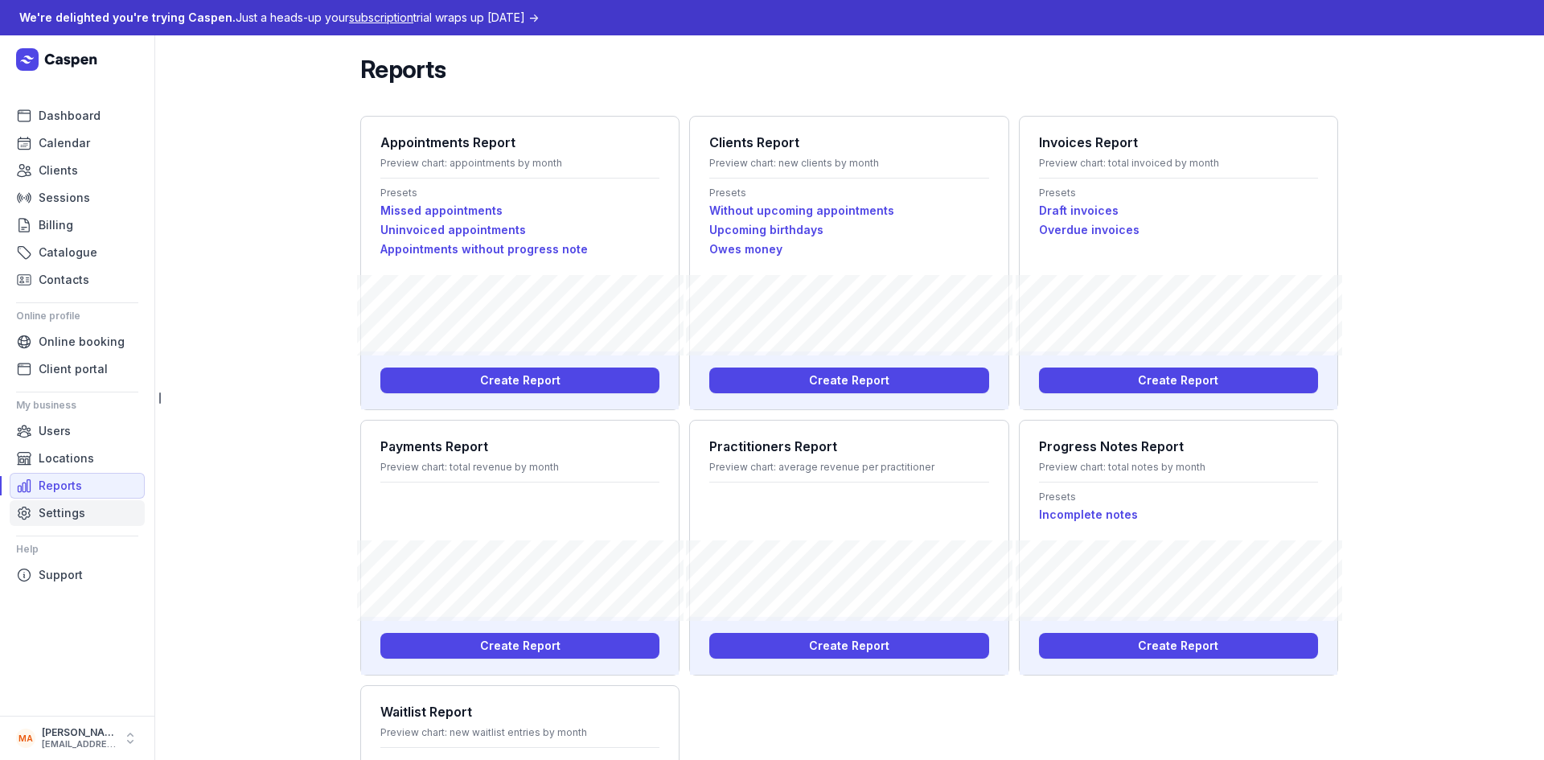
click at [76, 512] on span "Settings" at bounding box center [62, 512] width 47 height 19
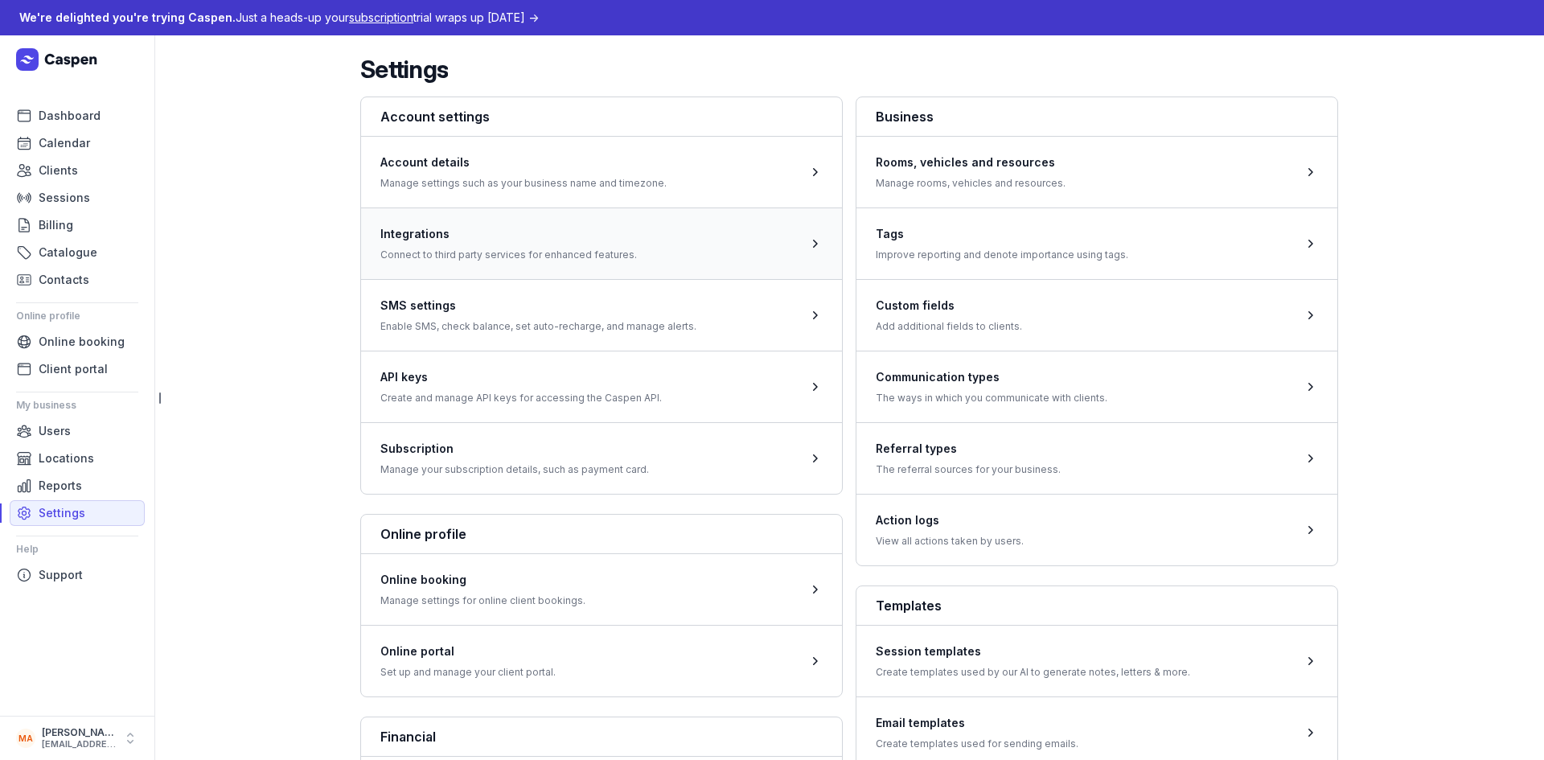
click at [606, 234] on span at bounding box center [601, 243] width 481 height 72
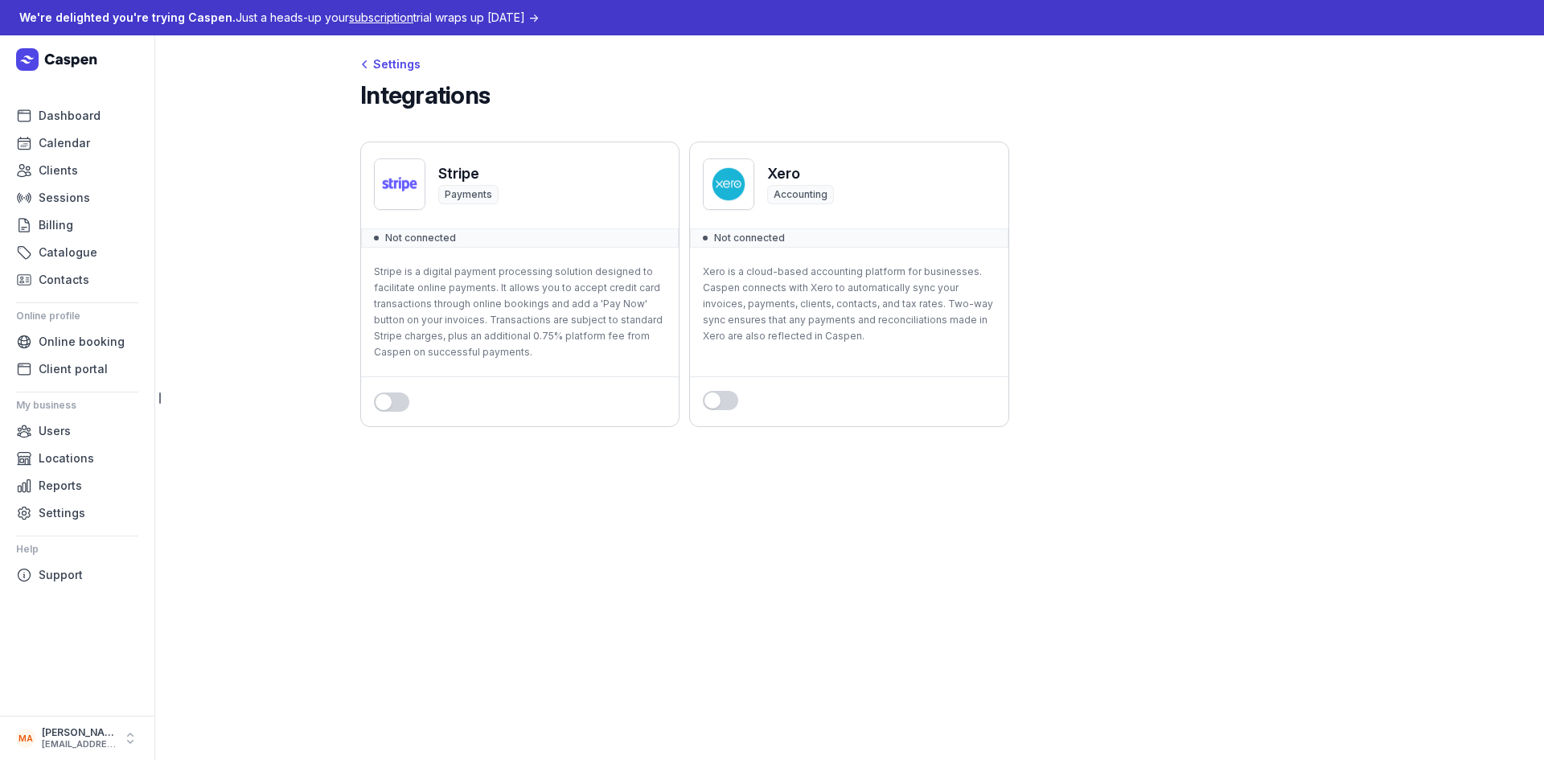
click at [726, 401] on button "Use setting" at bounding box center [720, 400] width 35 height 19
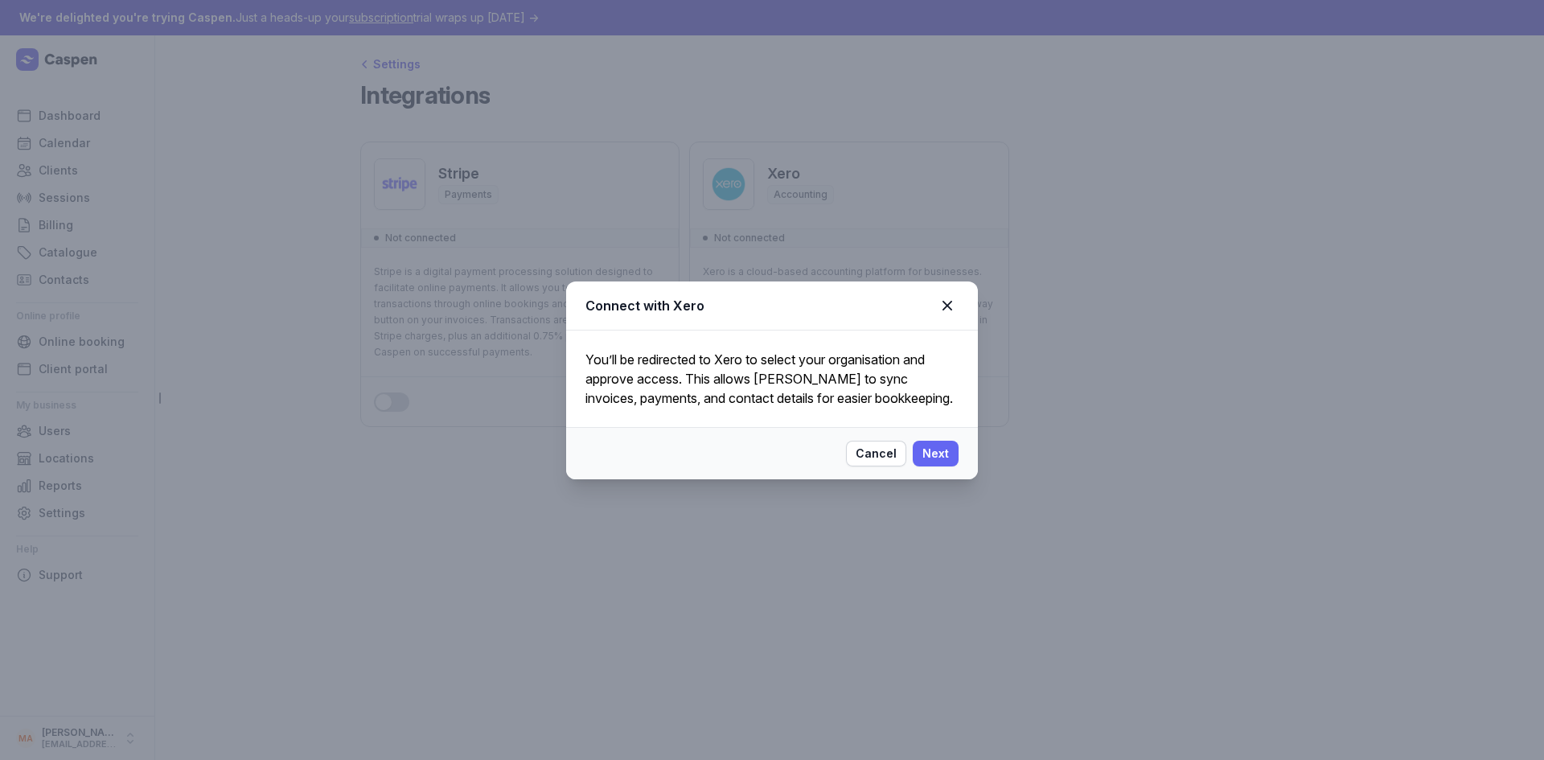
click at [952, 454] on button "Next" at bounding box center [936, 454] width 46 height 26
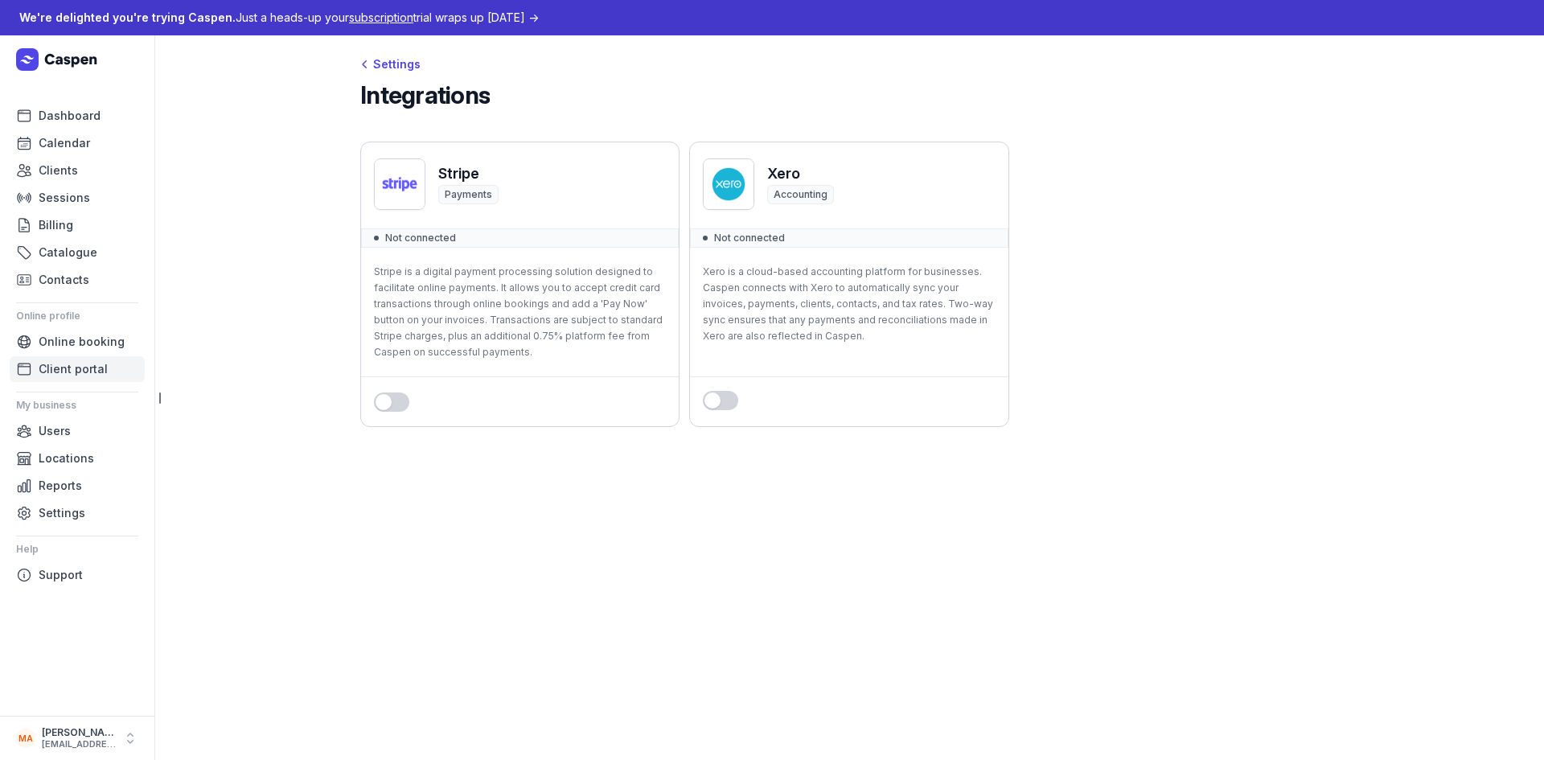
click at [91, 372] on span "Client portal" at bounding box center [73, 368] width 69 height 19
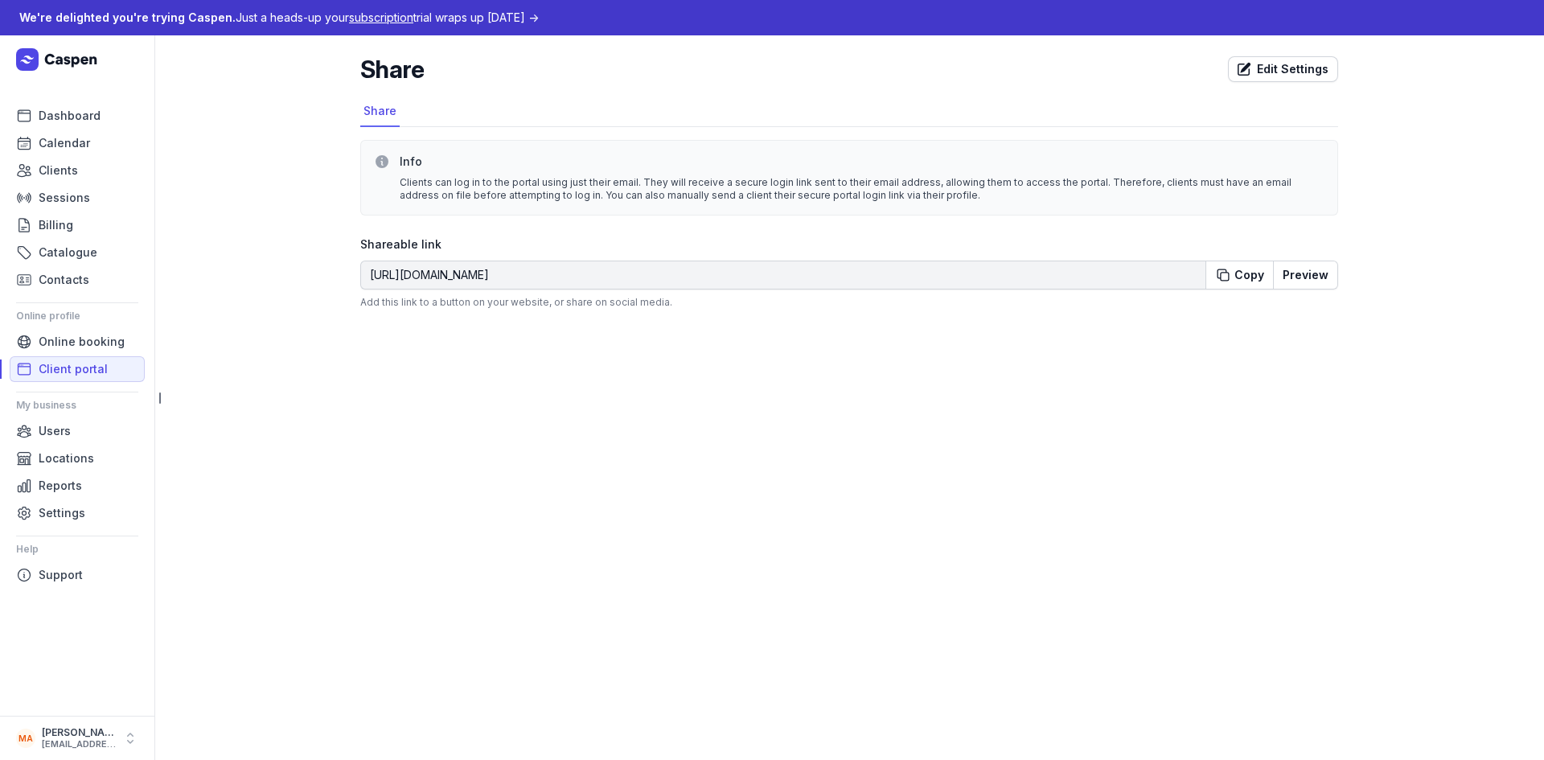
drag, startPoint x: 405, startPoint y: 182, endPoint x: 1155, endPoint y: 206, distance: 749.9
click at [1155, 206] on div "Info Clients can log in to the portal using just their email. They will receive…" at bounding box center [849, 178] width 978 height 76
click at [878, 195] on div "Clients can log in to the portal using just their email. They will receive a se…" at bounding box center [862, 189] width 925 height 26
click at [1313, 274] on button "Preview" at bounding box center [1305, 275] width 65 height 29
click at [1295, 64] on span "Edit Settings" at bounding box center [1283, 69] width 91 height 19
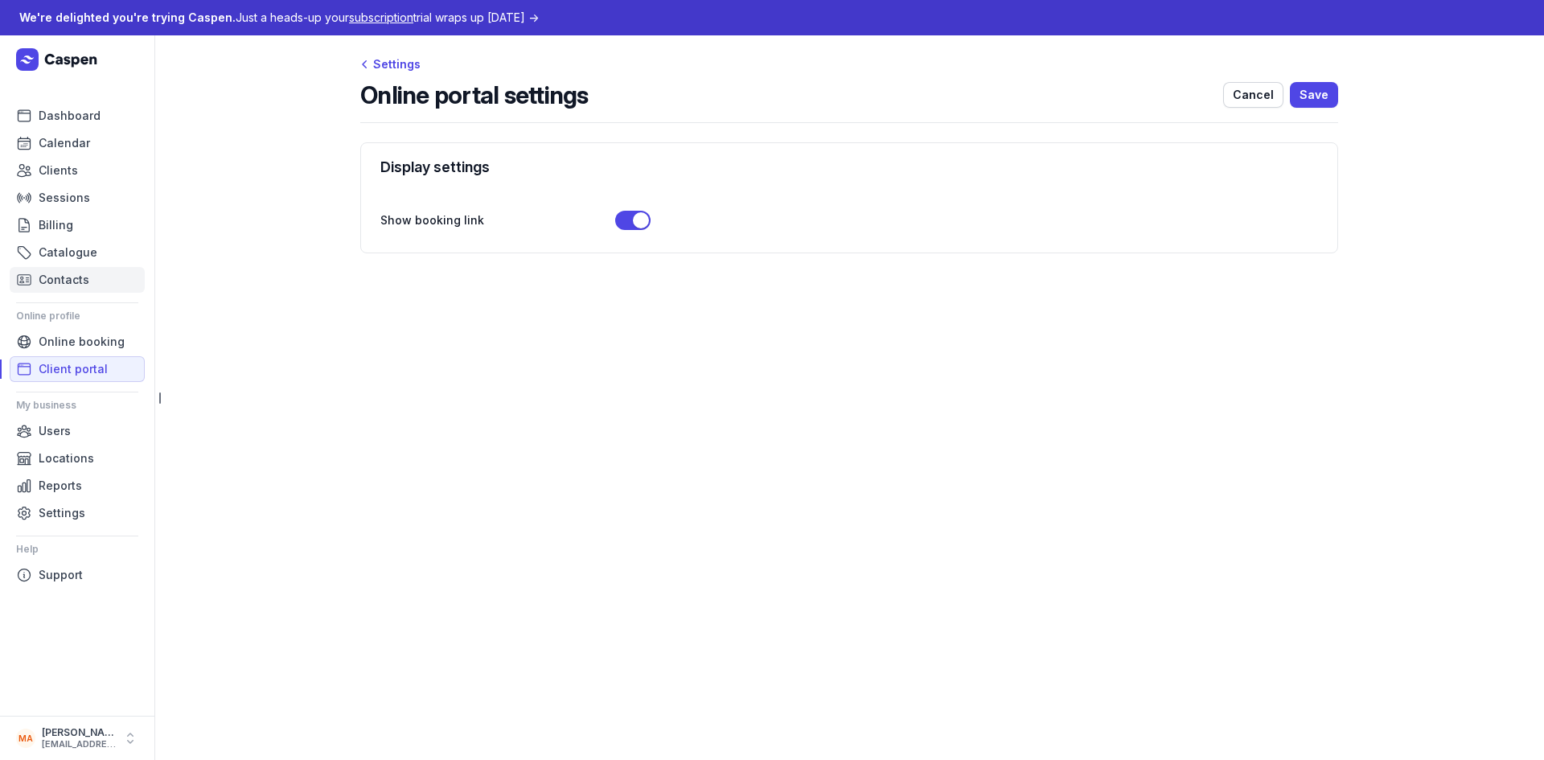
click at [73, 278] on span "Contacts" at bounding box center [64, 279] width 51 height 19
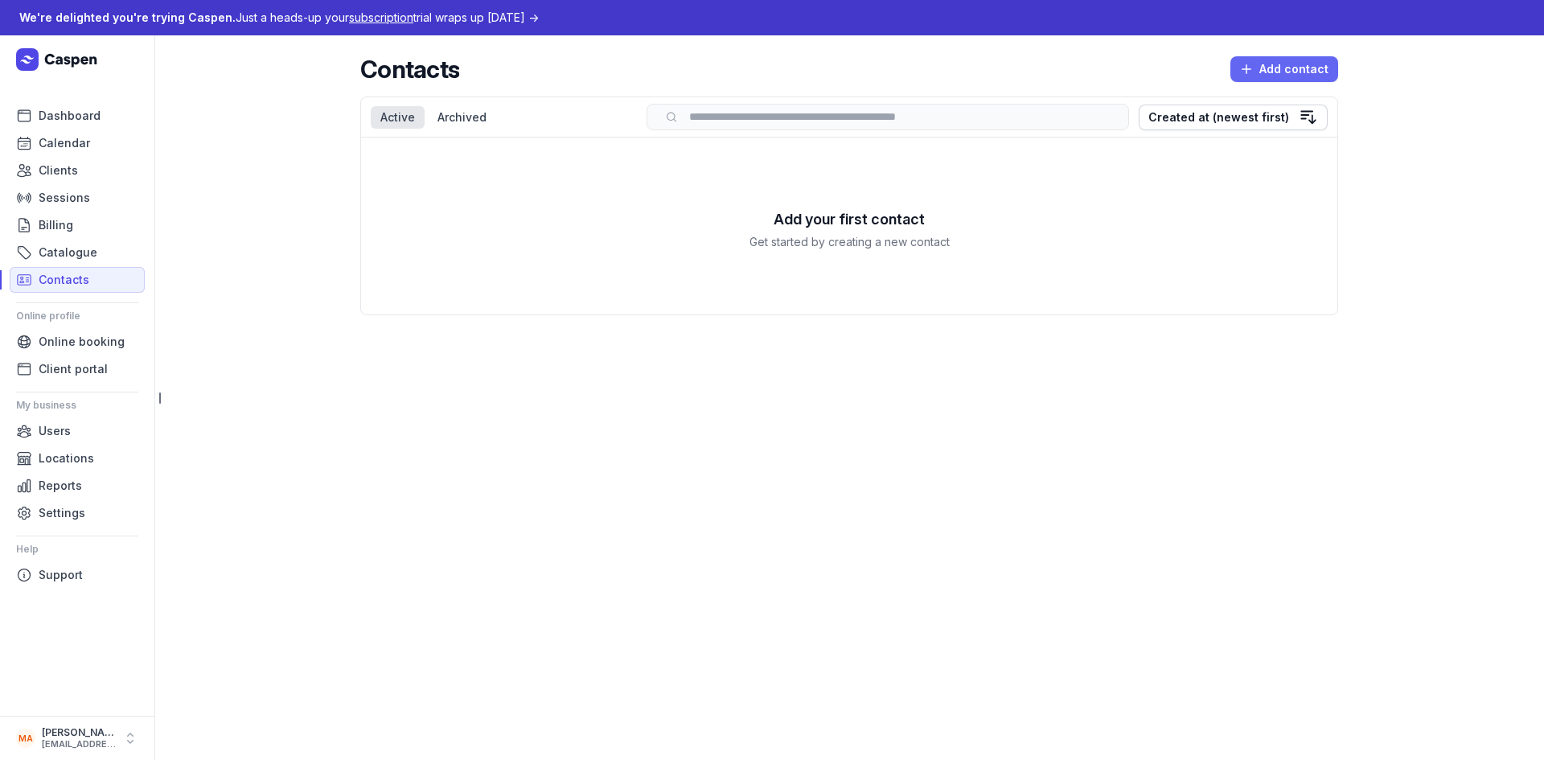
click at [1289, 64] on span "Add contact" at bounding box center [1284, 69] width 88 height 19
select select
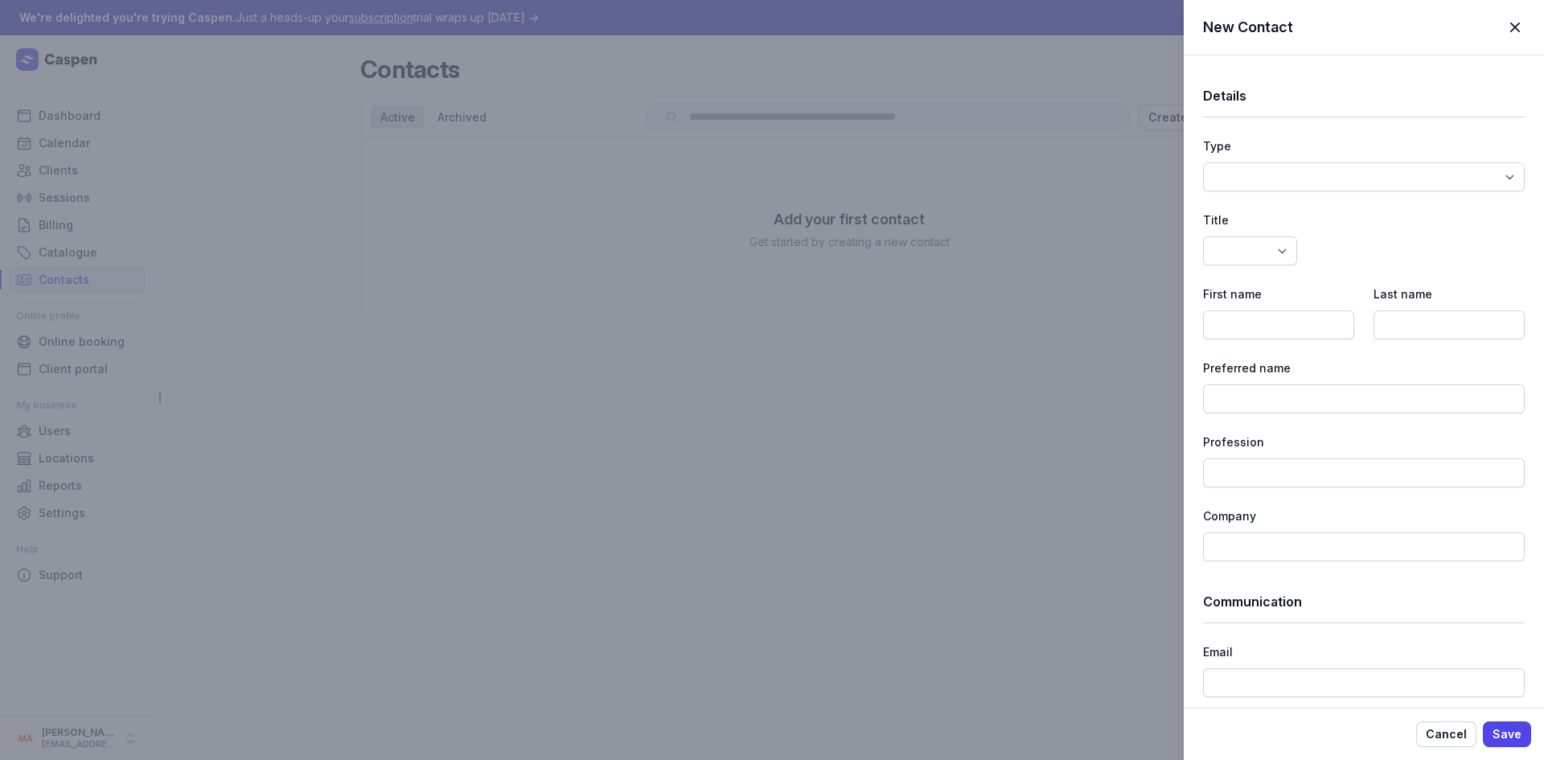
select select
click at [1520, 28] on span "button" at bounding box center [1514, 27] width 35 height 35
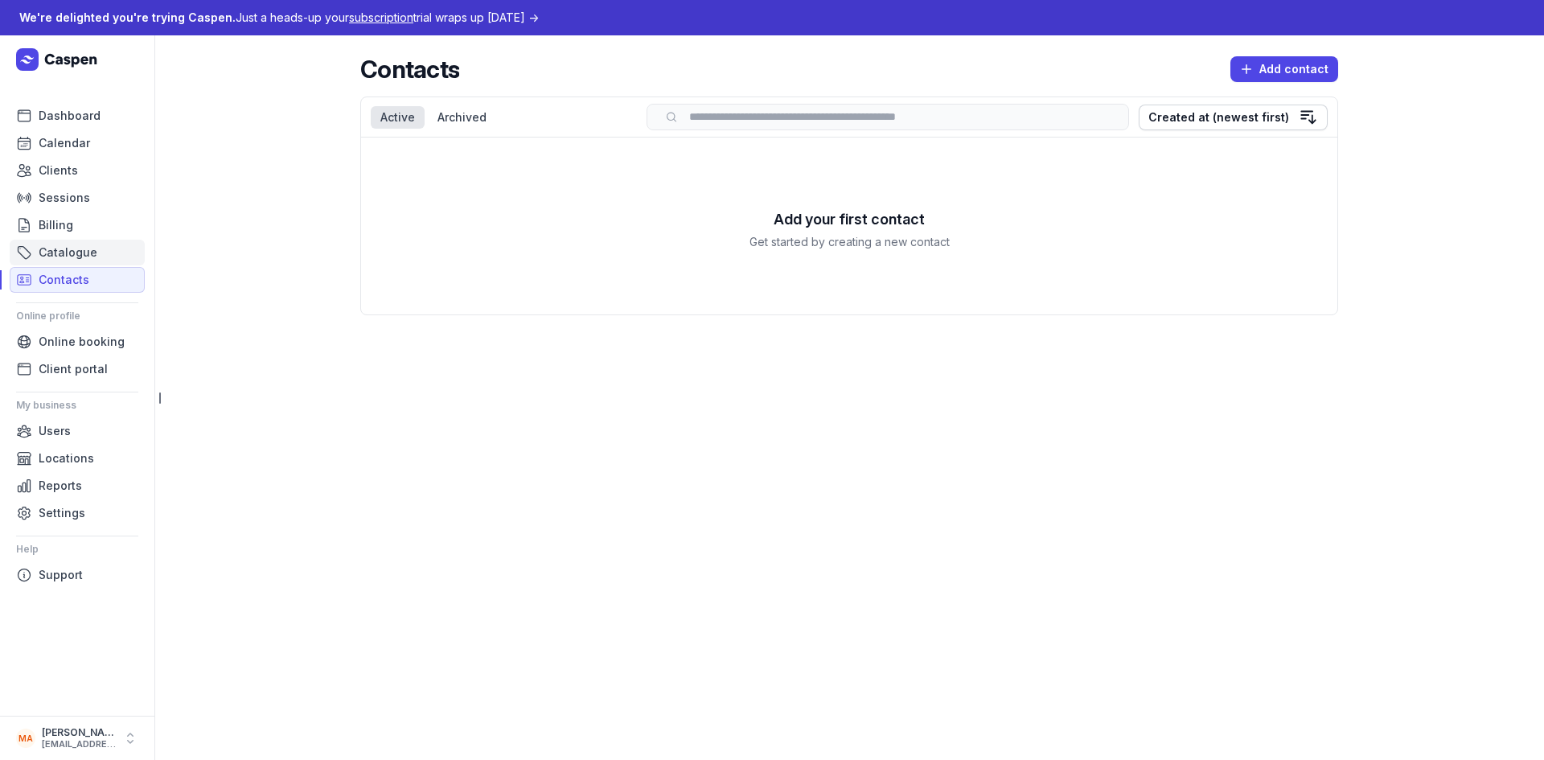
click at [52, 257] on span "Catalogue" at bounding box center [68, 252] width 59 height 19
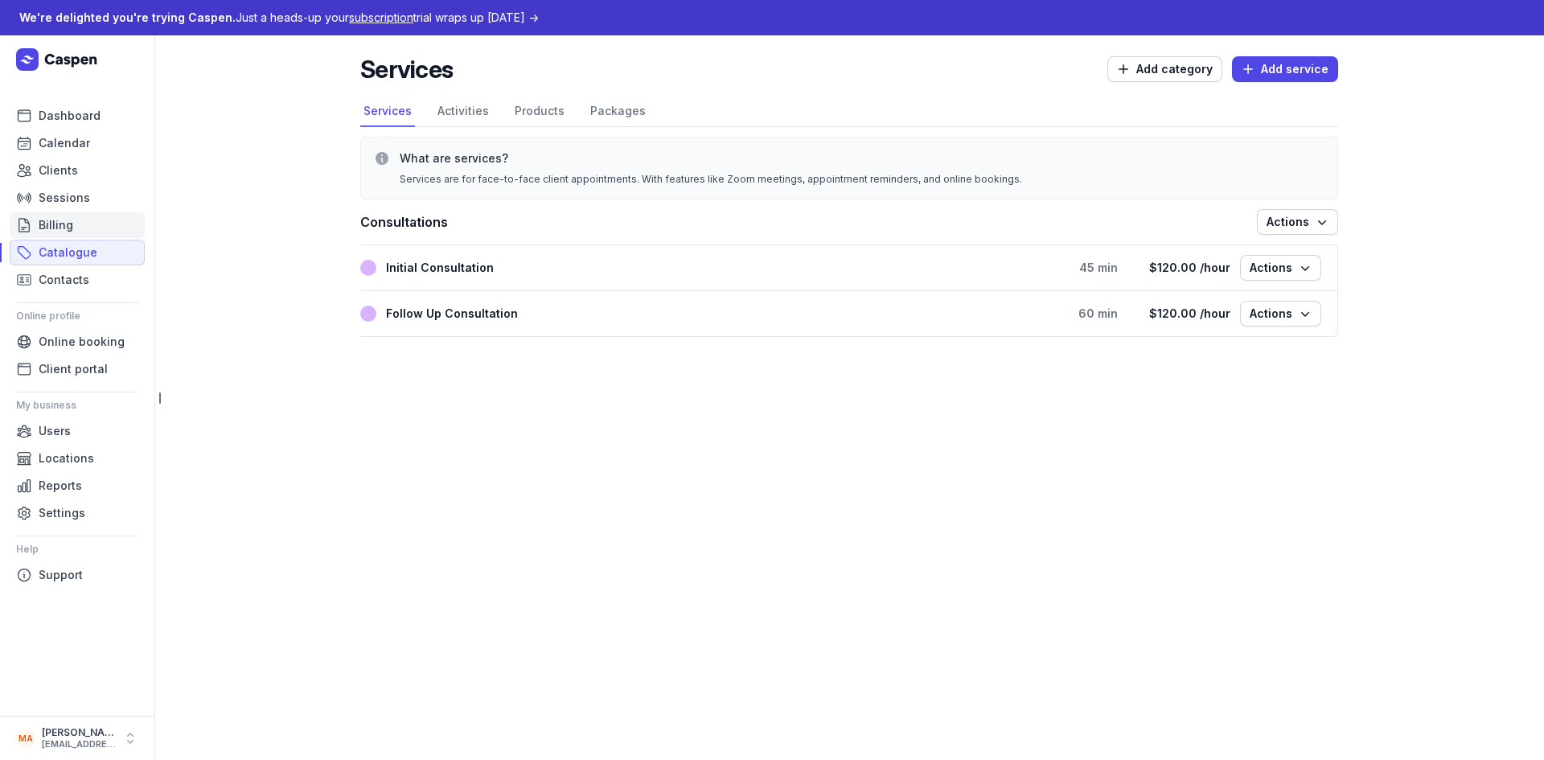
click at [57, 225] on span "Billing" at bounding box center [56, 225] width 35 height 19
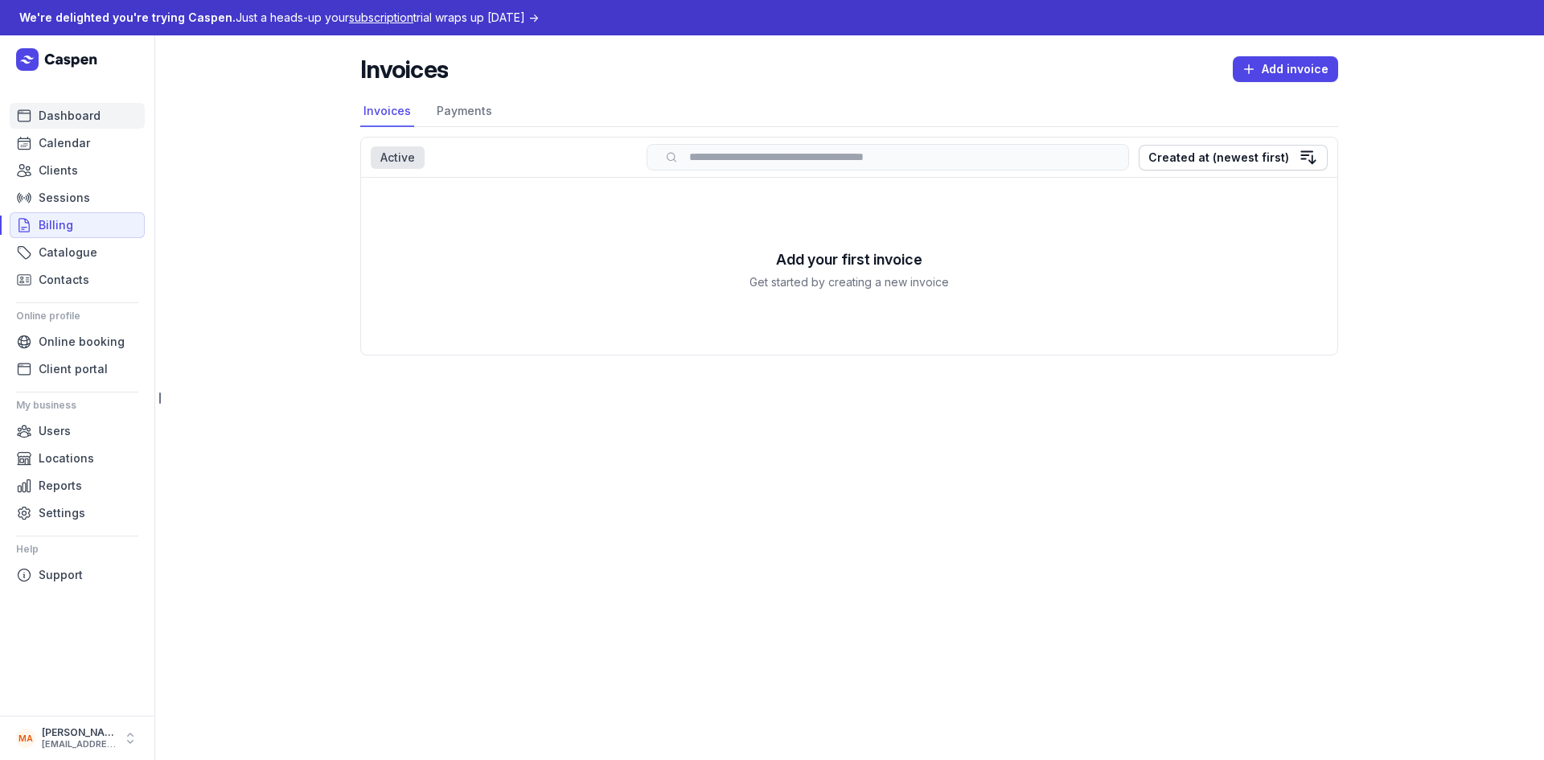
click at [113, 118] on link "Dashboard" at bounding box center [77, 116] width 135 height 26
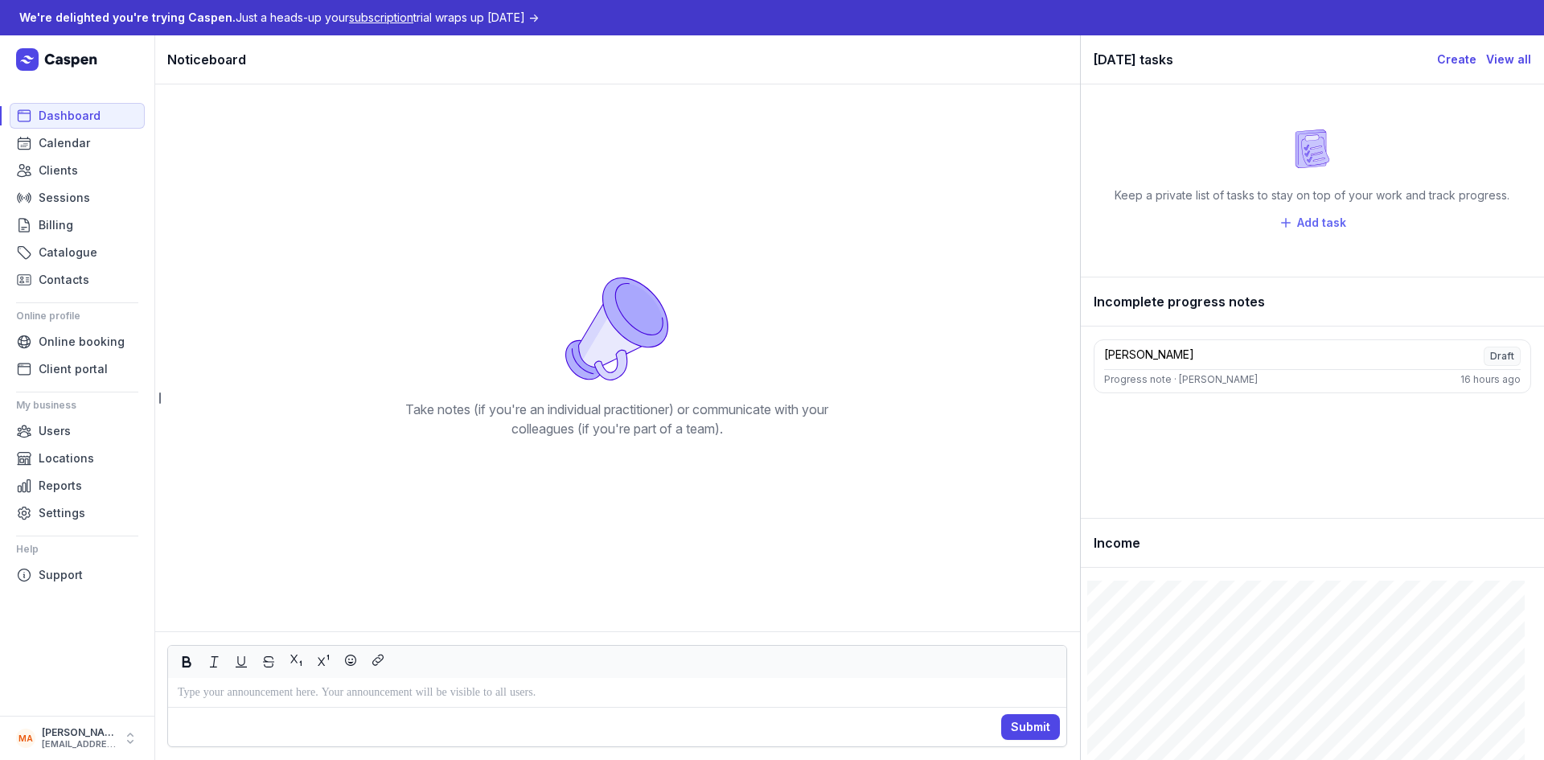
click at [1302, 220] on span "Add task" at bounding box center [1321, 222] width 49 height 19
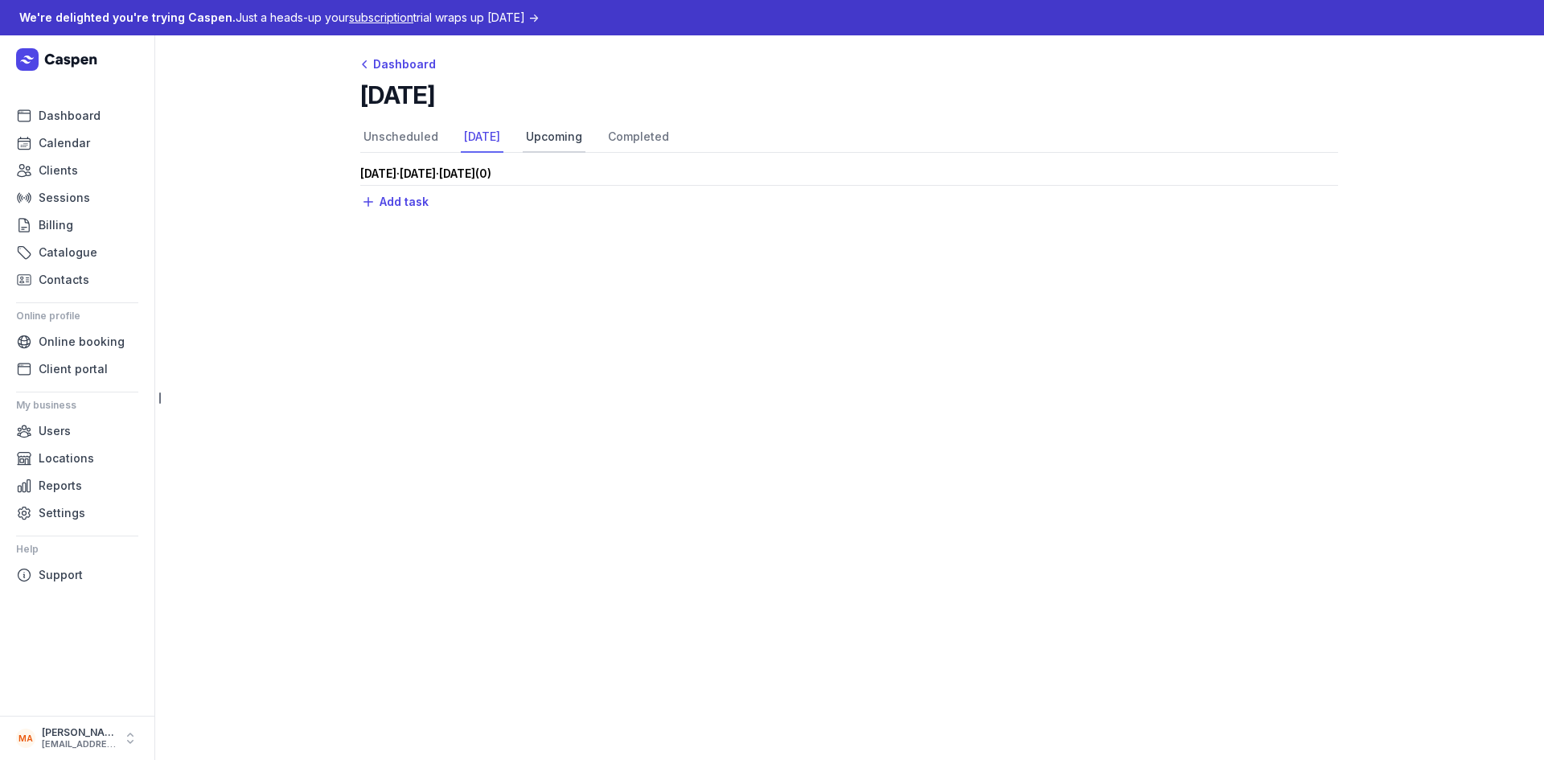
click at [557, 139] on link "Upcoming" at bounding box center [554, 137] width 63 height 31
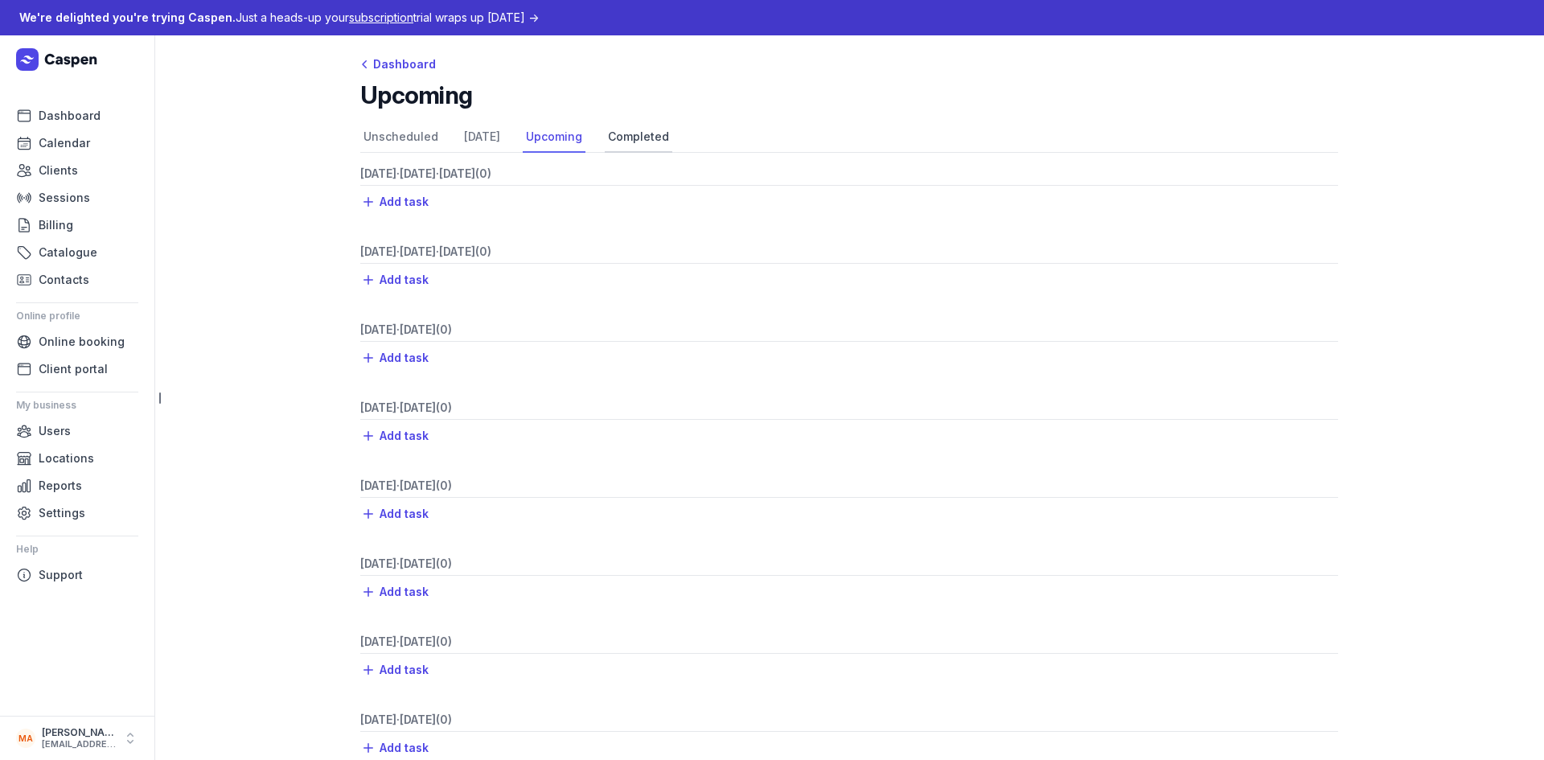
click at [613, 139] on link "Completed" at bounding box center [639, 137] width 68 height 31
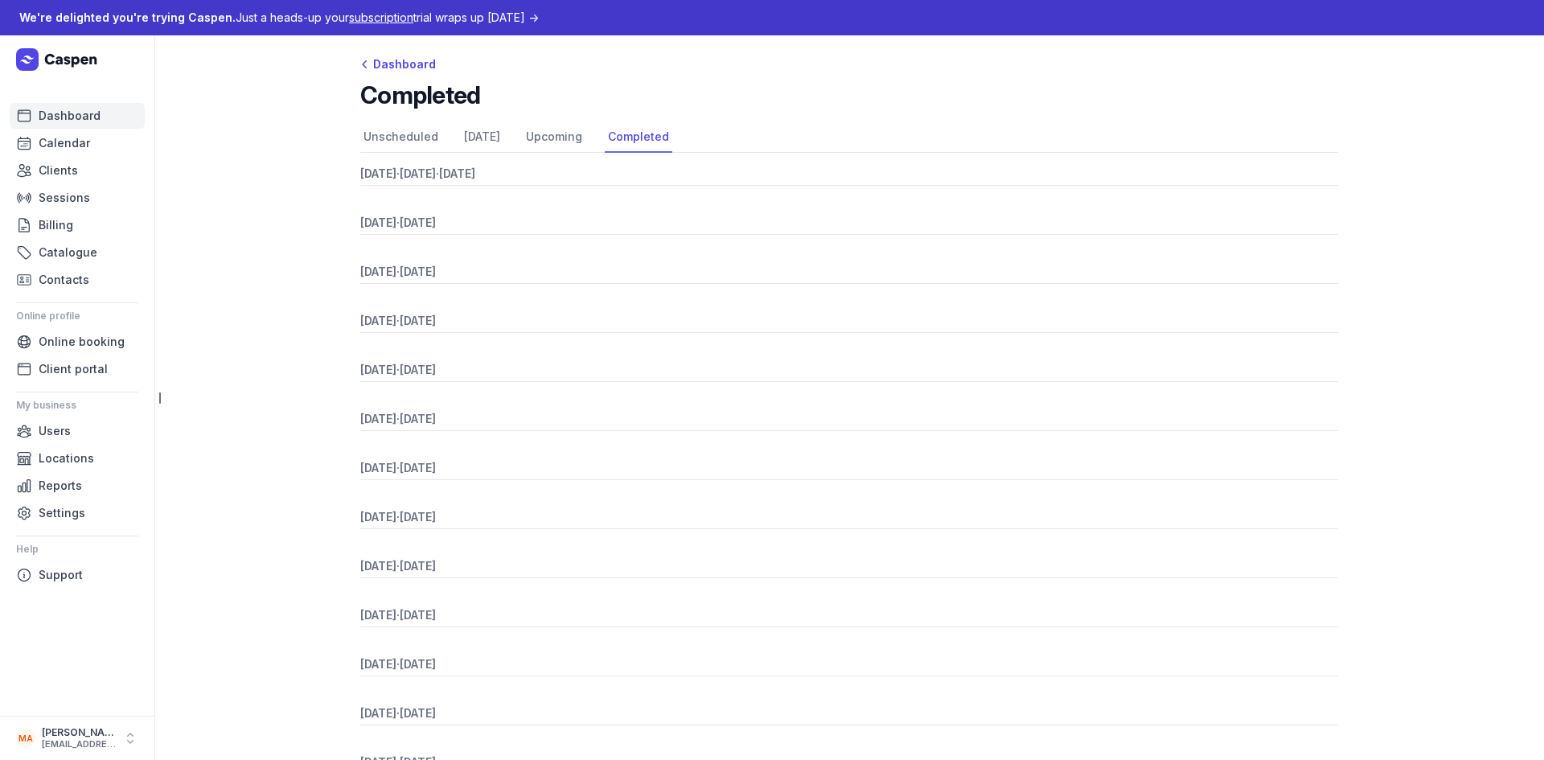
click at [50, 115] on span "Dashboard" at bounding box center [70, 115] width 62 height 19
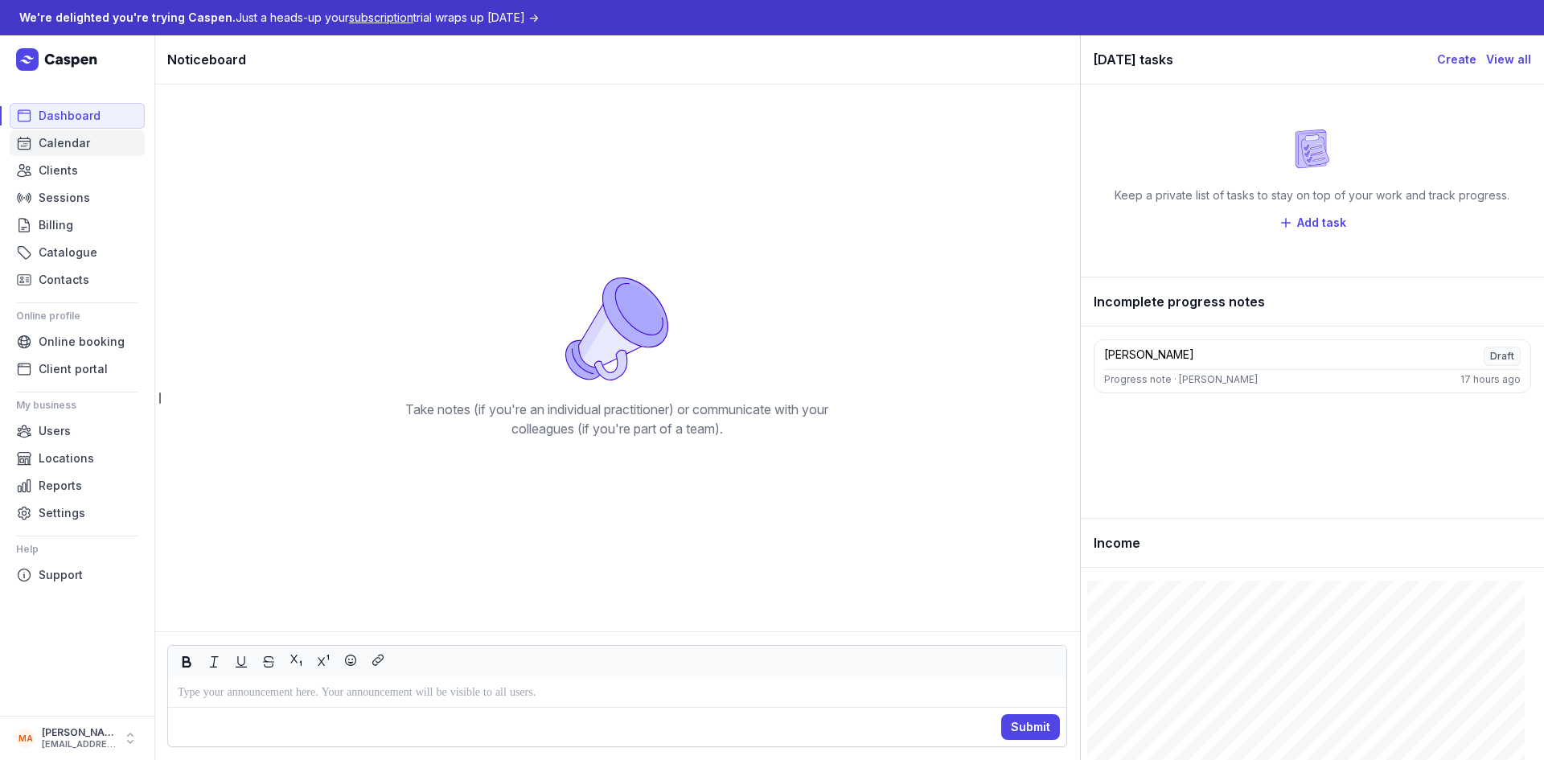
click at [82, 148] on span "Calendar" at bounding box center [64, 143] width 51 height 19
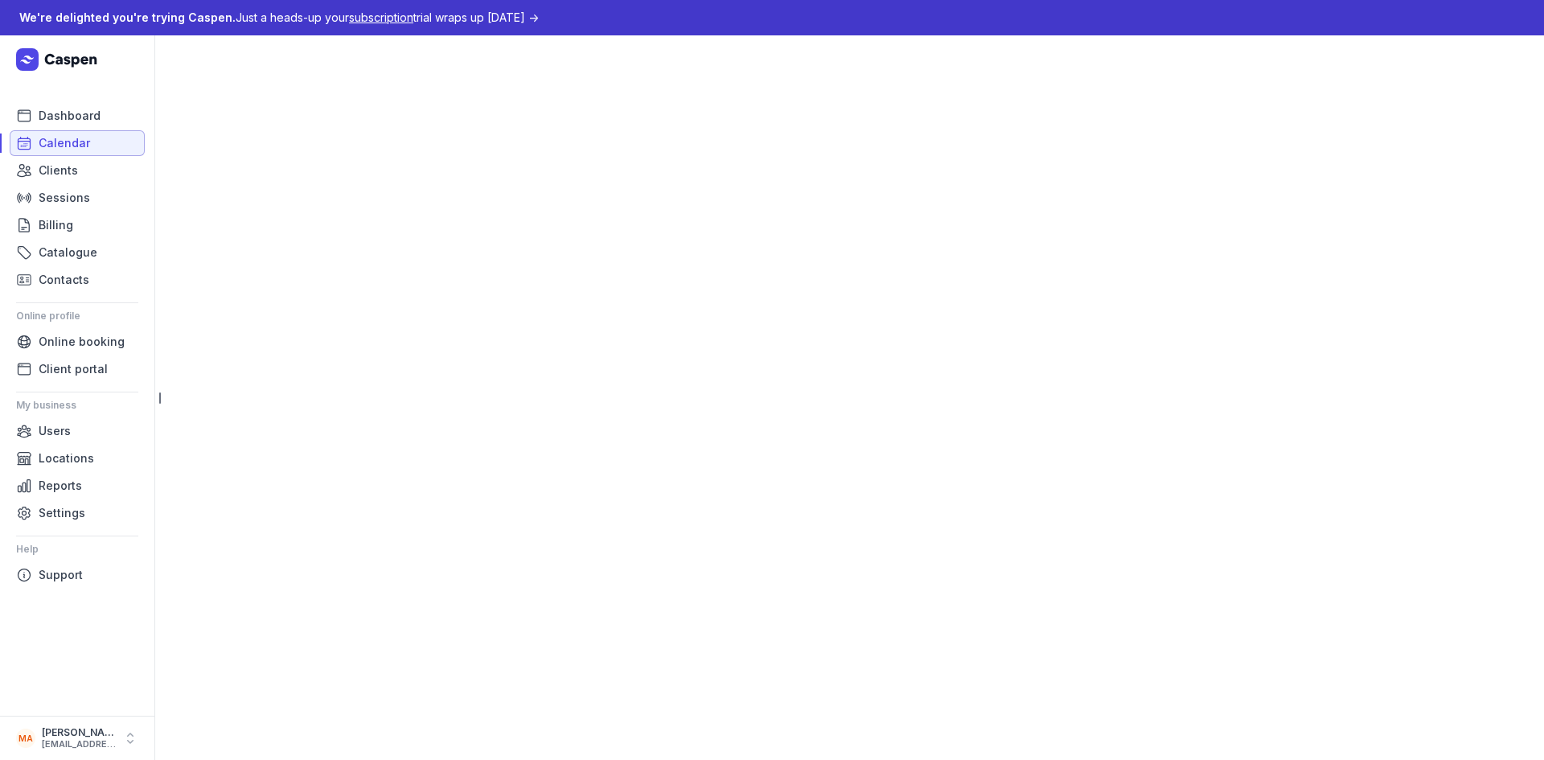
select select "week"
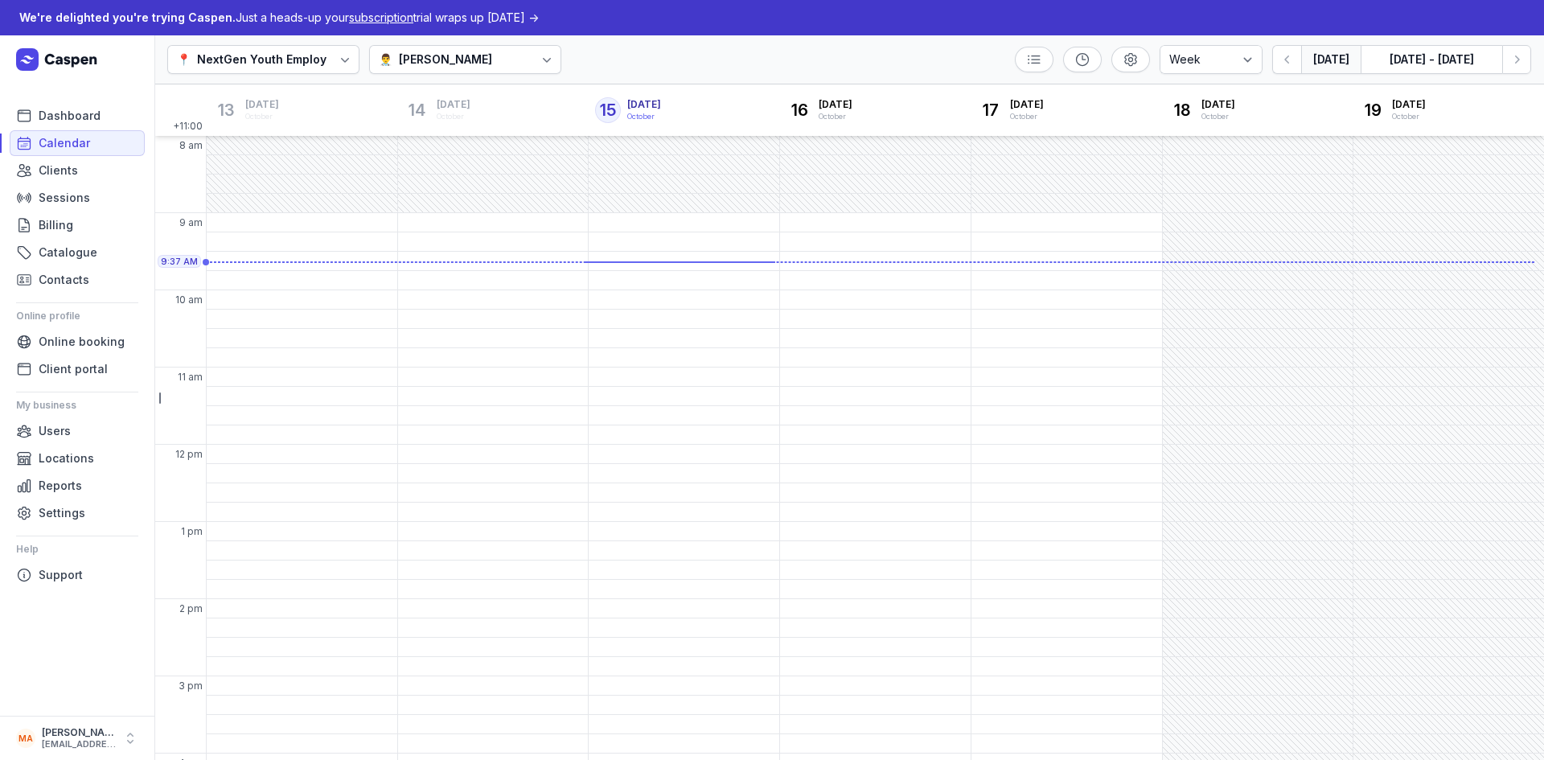
click at [532, 51] on div at bounding box center [546, 59] width 29 height 29
click at [89, 430] on link "Users" at bounding box center [77, 431] width 135 height 26
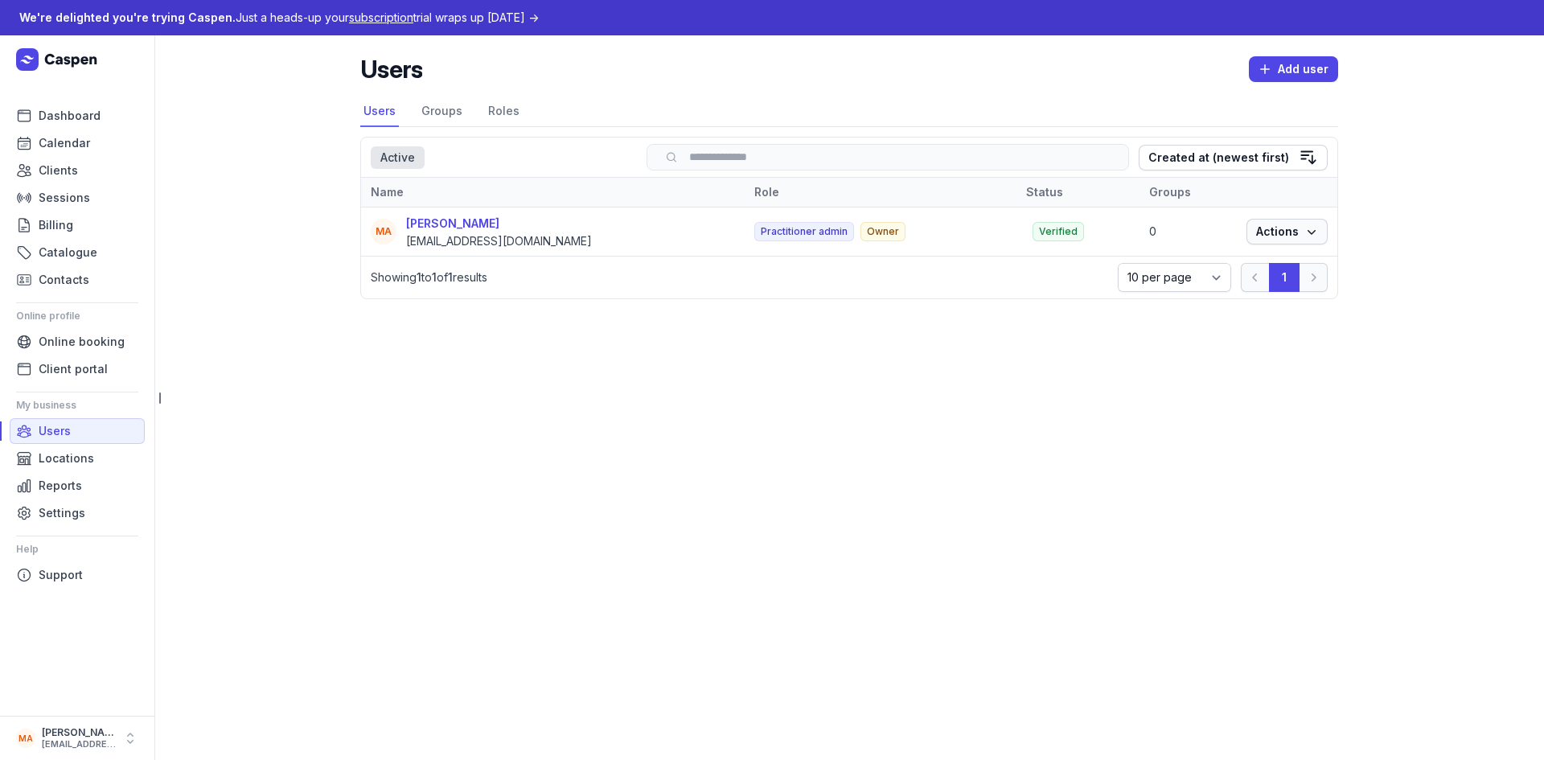
click at [1300, 228] on span "Actions" at bounding box center [1287, 231] width 62 height 19
click at [1250, 263] on link "Edit" at bounding box center [1238, 264] width 180 height 23
select select
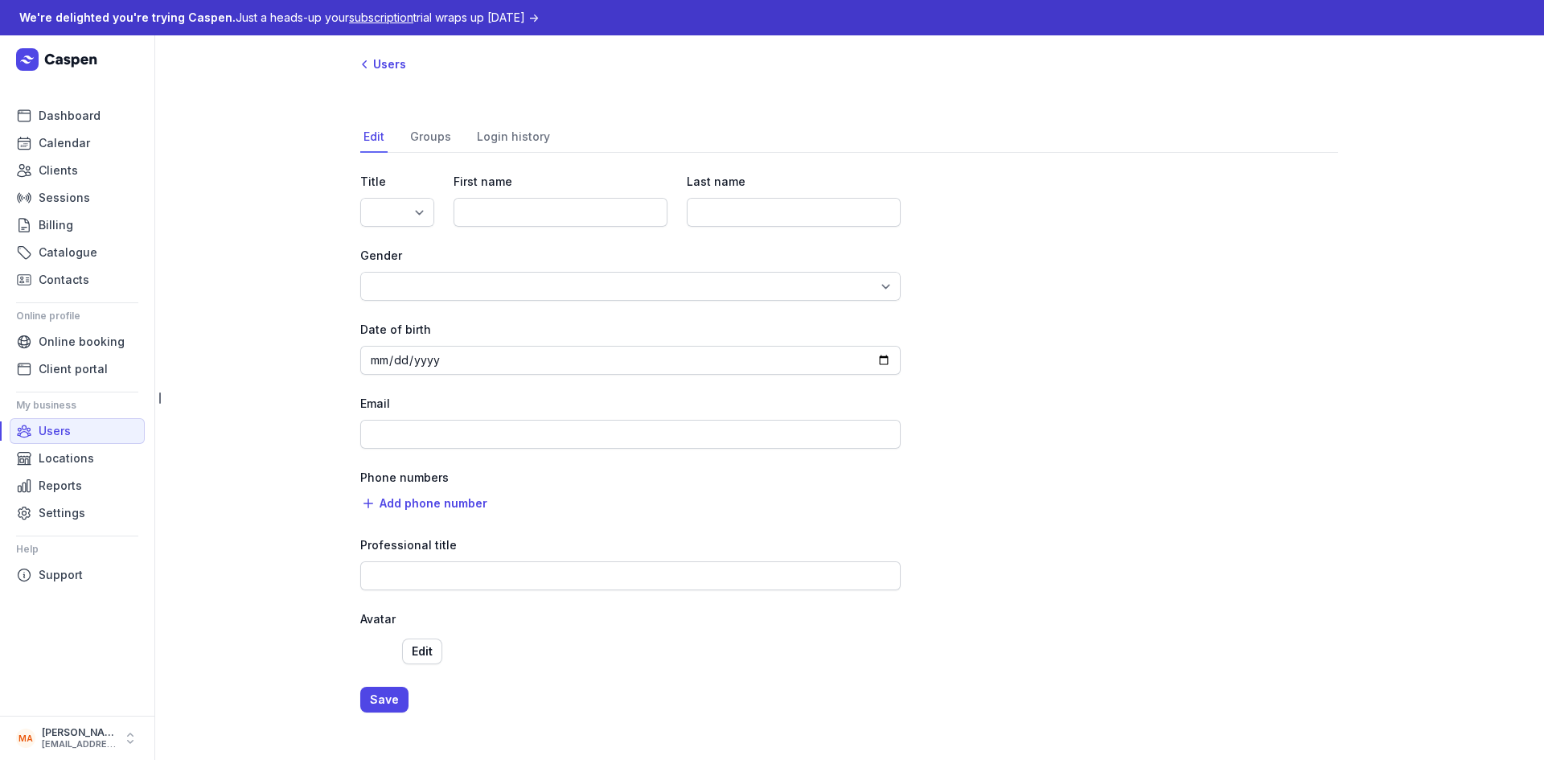
type input "Mahad"
type input "Aden"
type input "[EMAIL_ADDRESS][DOMAIN_NAME]"
select select "+61"
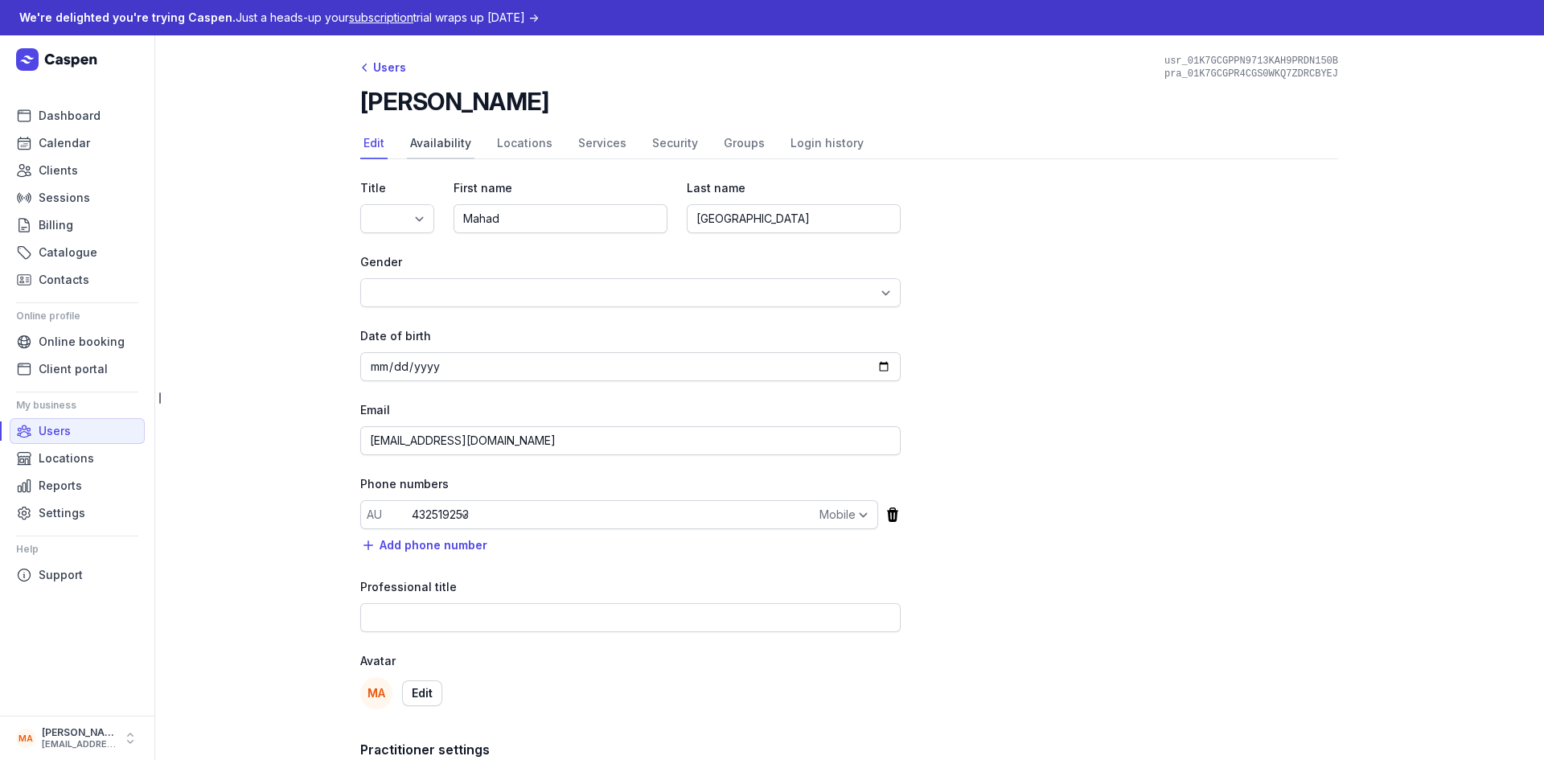
click at [437, 148] on link "Availability" at bounding box center [441, 144] width 68 height 31
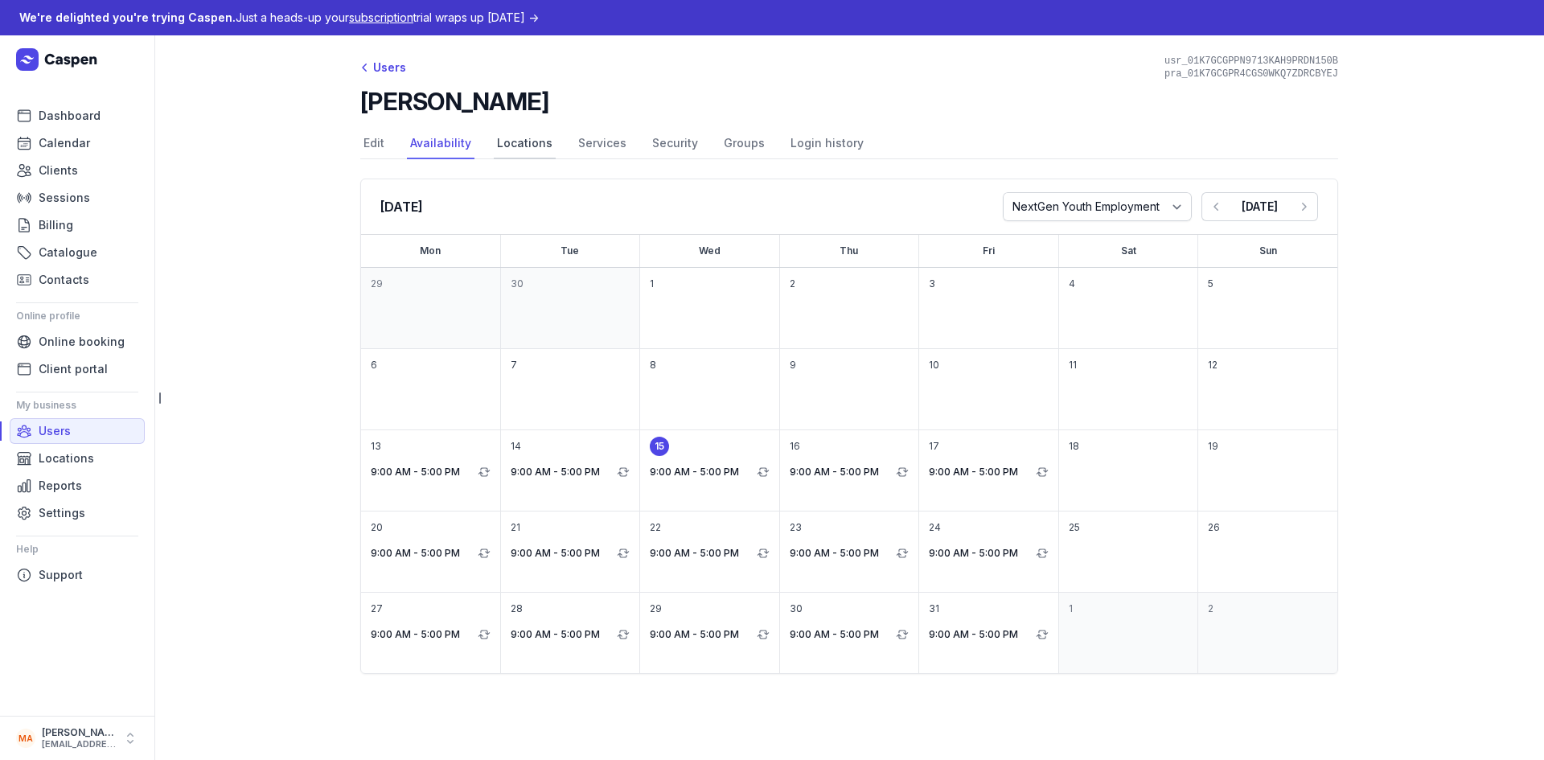
click at [524, 144] on link "Locations" at bounding box center [525, 144] width 62 height 31
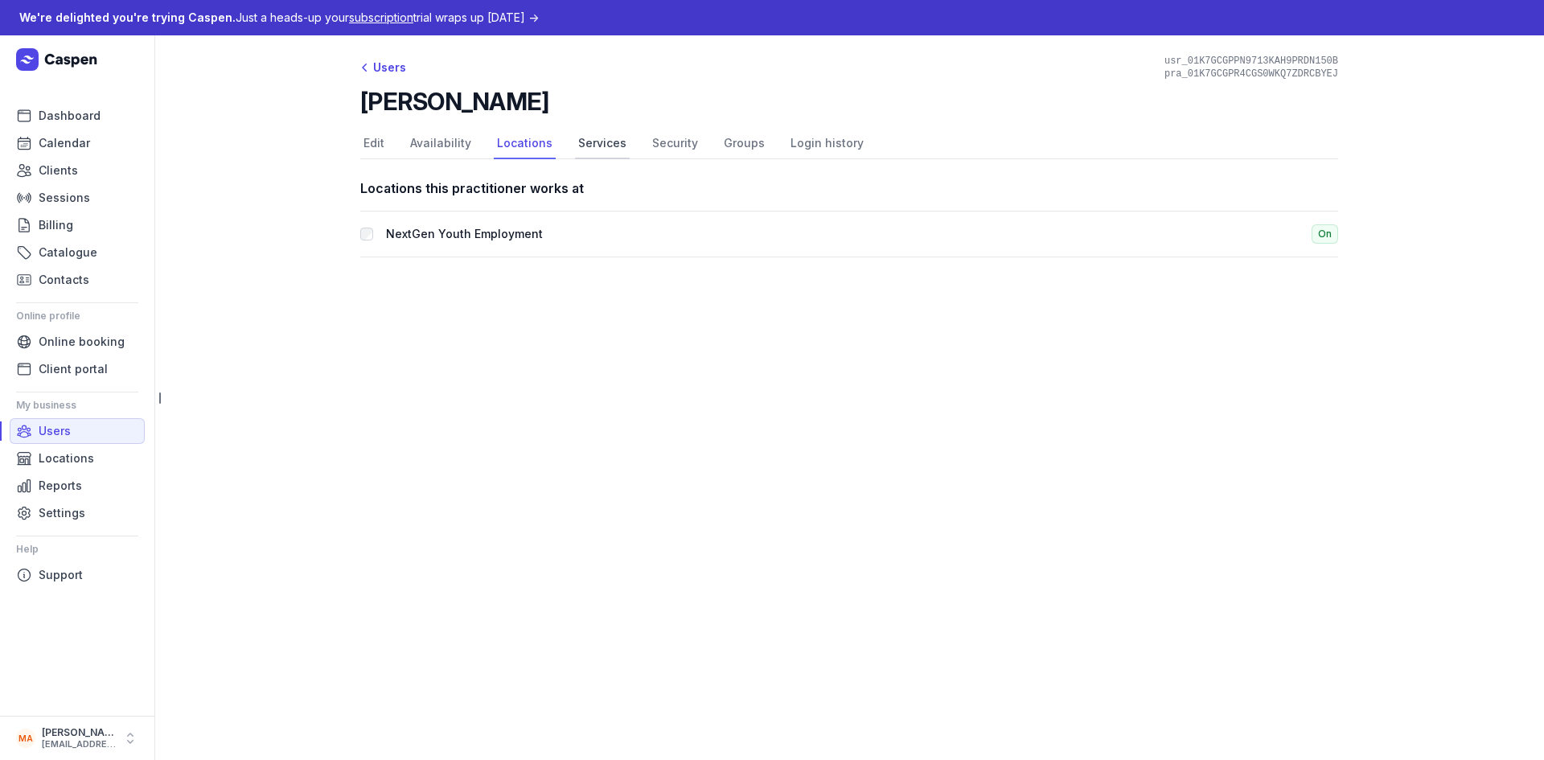
click at [606, 138] on link "Services" at bounding box center [602, 144] width 55 height 31
click at [660, 150] on link "Security" at bounding box center [675, 144] width 52 height 31
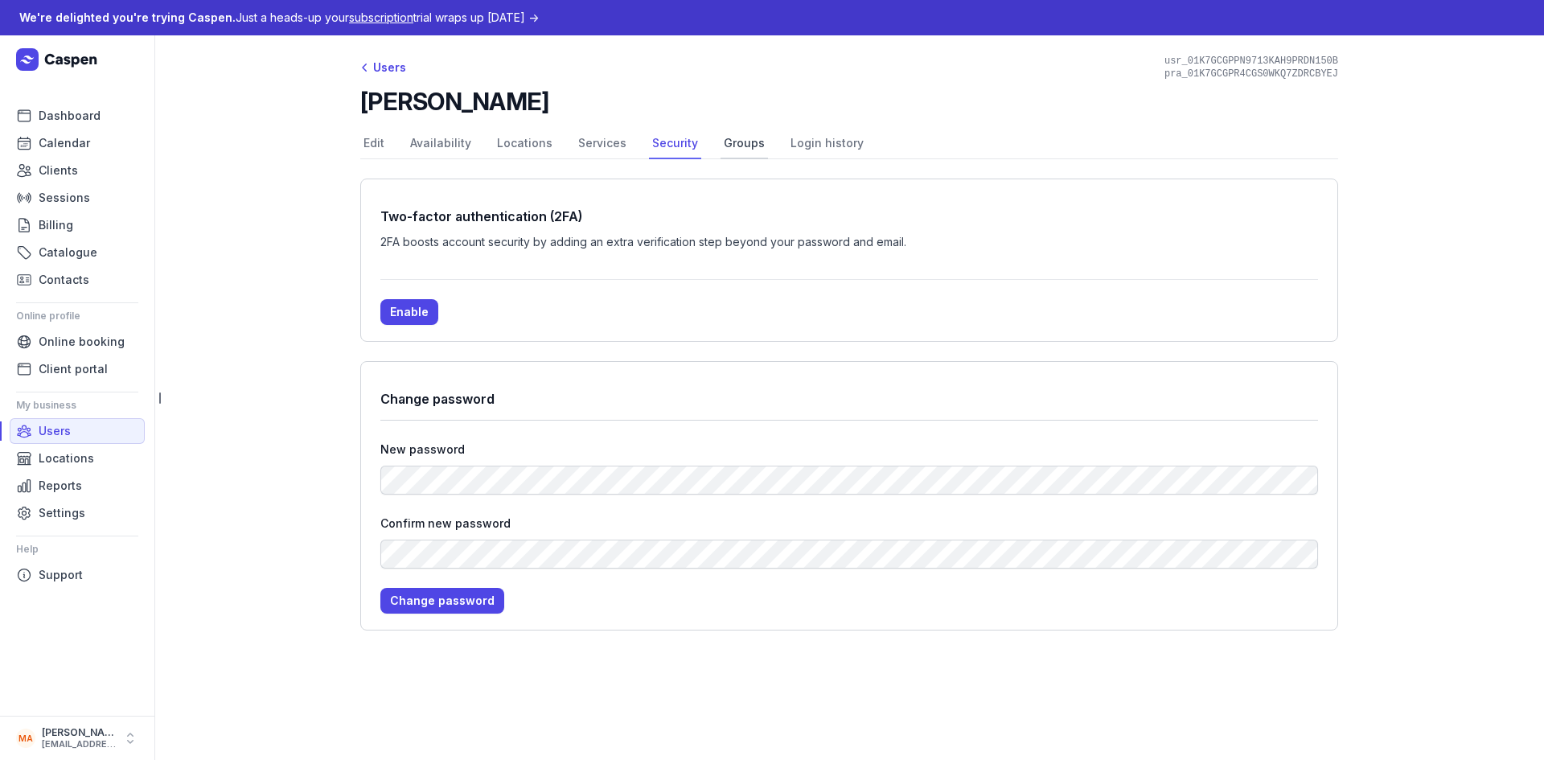
click at [740, 146] on link "Groups" at bounding box center [744, 144] width 47 height 31
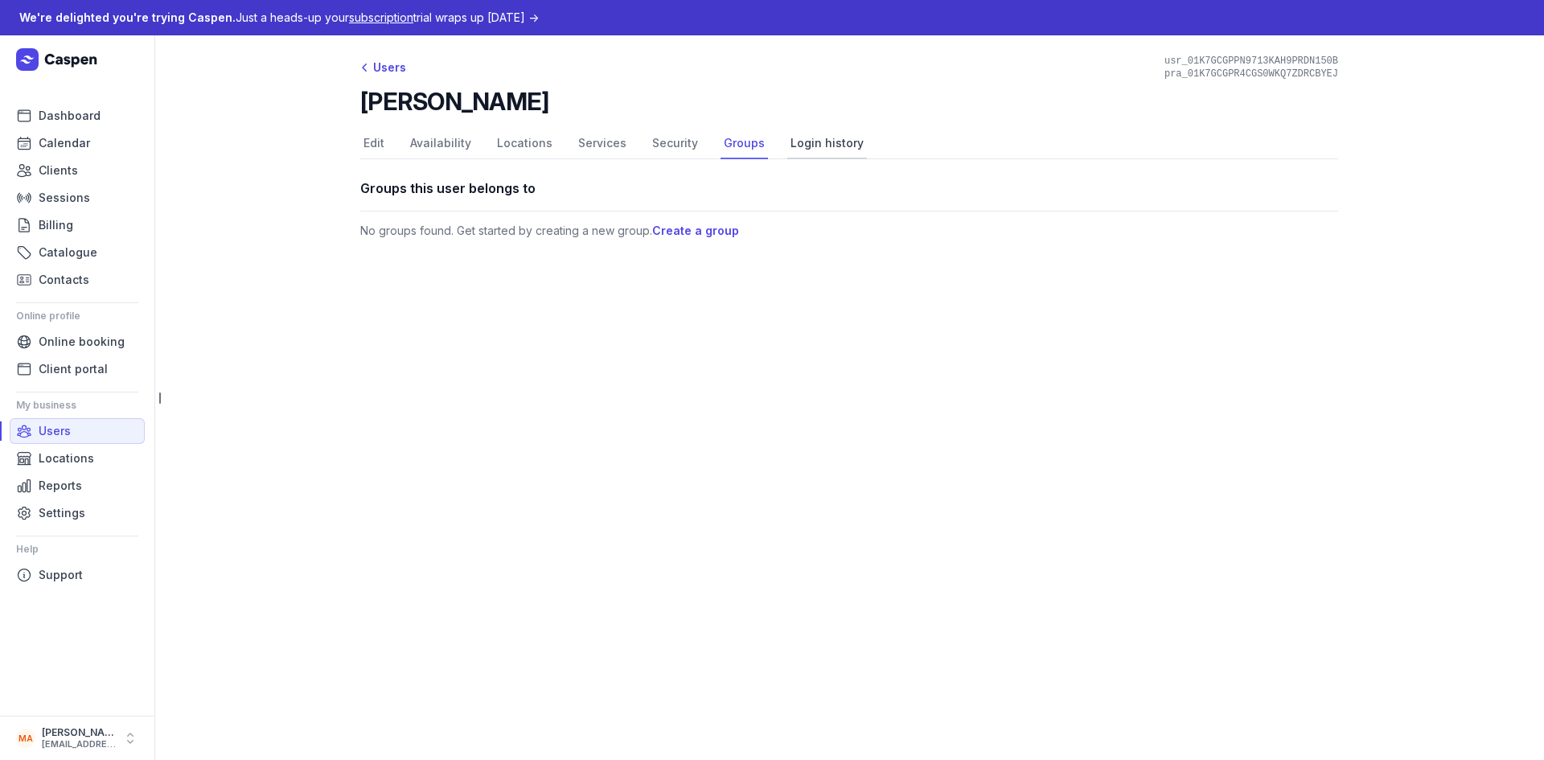
click at [828, 146] on link "Login history" at bounding box center [827, 144] width 80 height 31
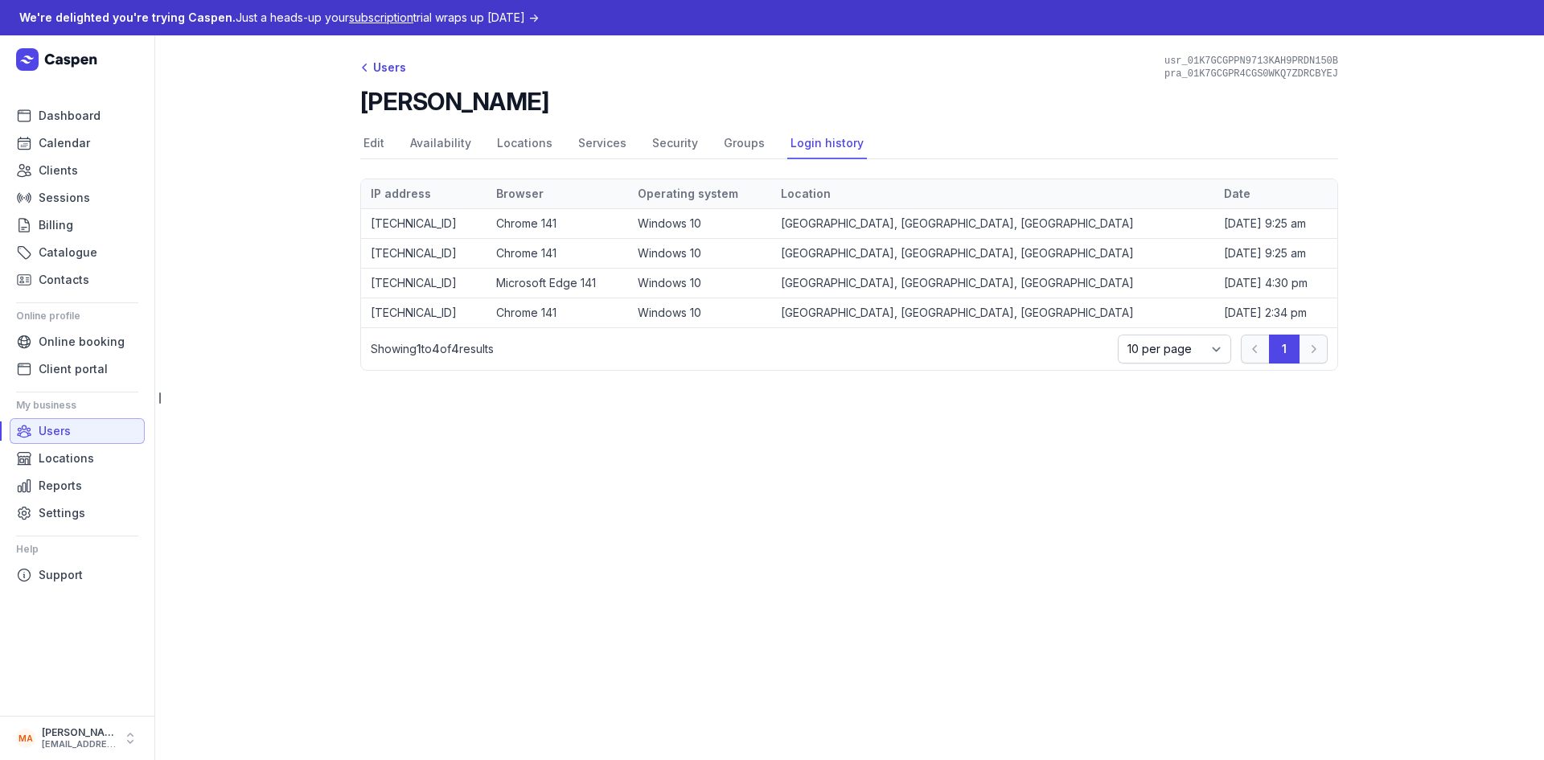
click at [48, 427] on span "Users" at bounding box center [55, 430] width 32 height 19
